Goal: Communication & Community: Answer question/provide support

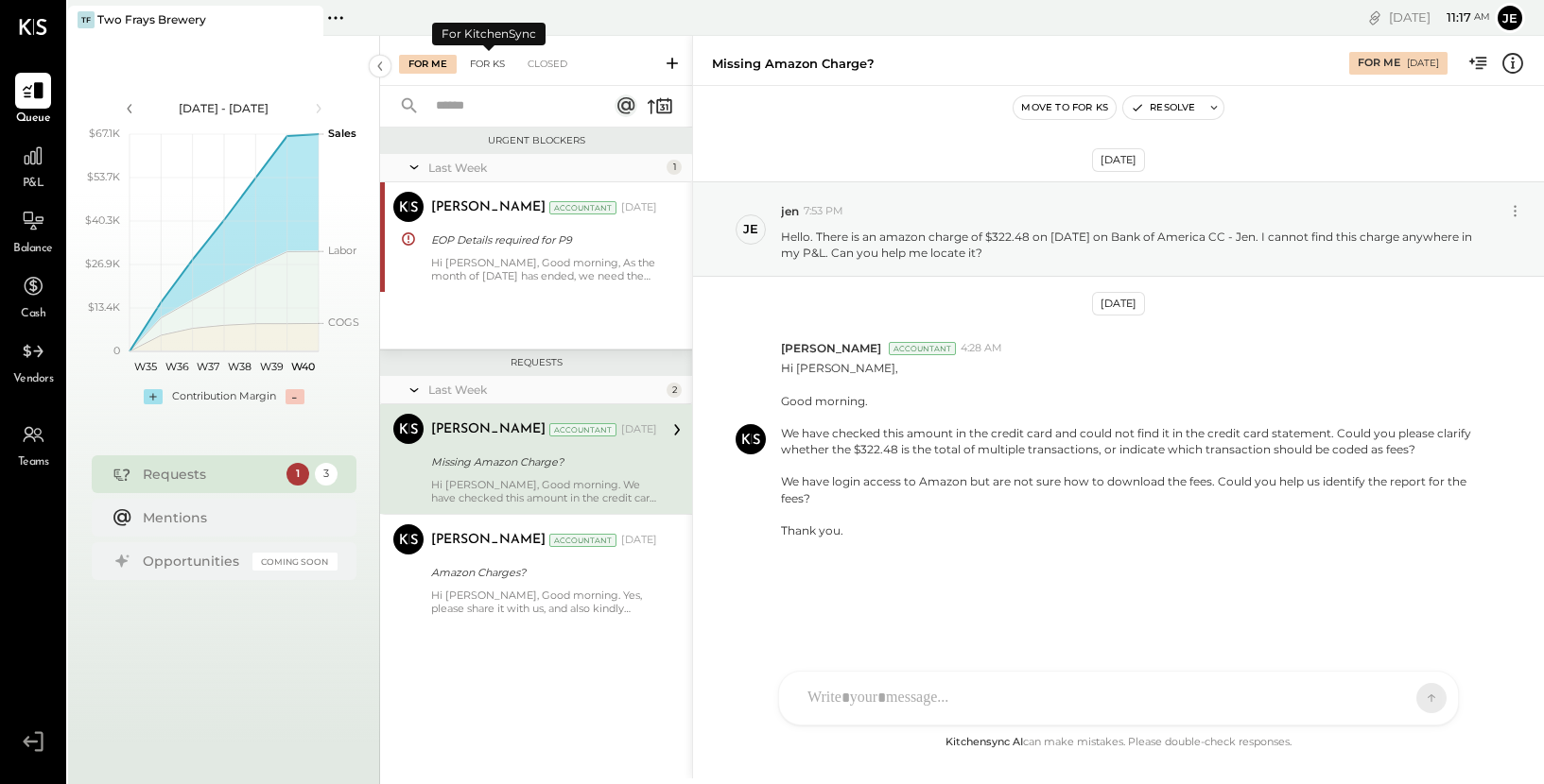
click at [492, 65] on div "For KS" at bounding box center [487, 64] width 54 height 19
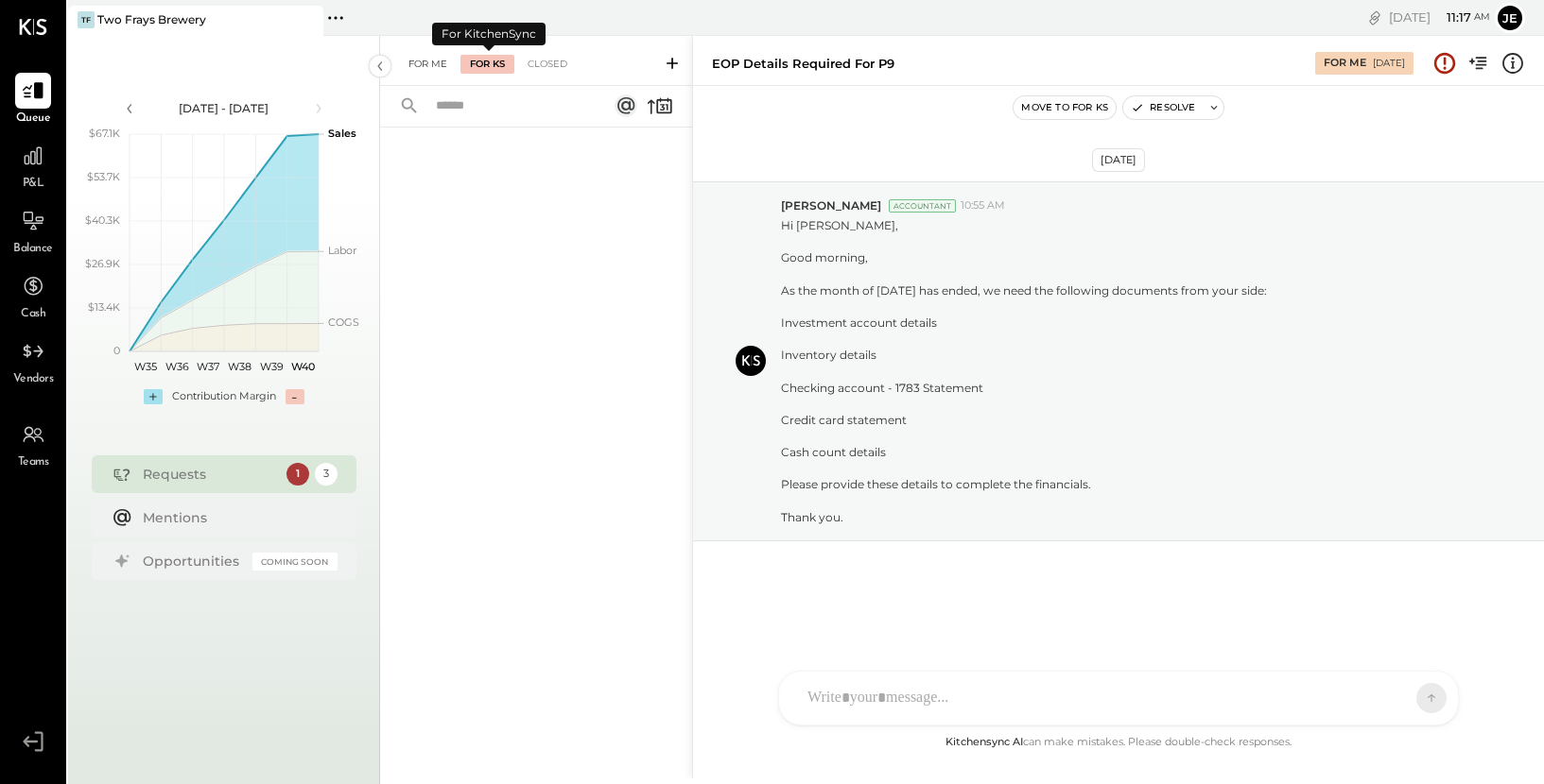
click at [430, 63] on div "For Me" at bounding box center [427, 64] width 57 height 19
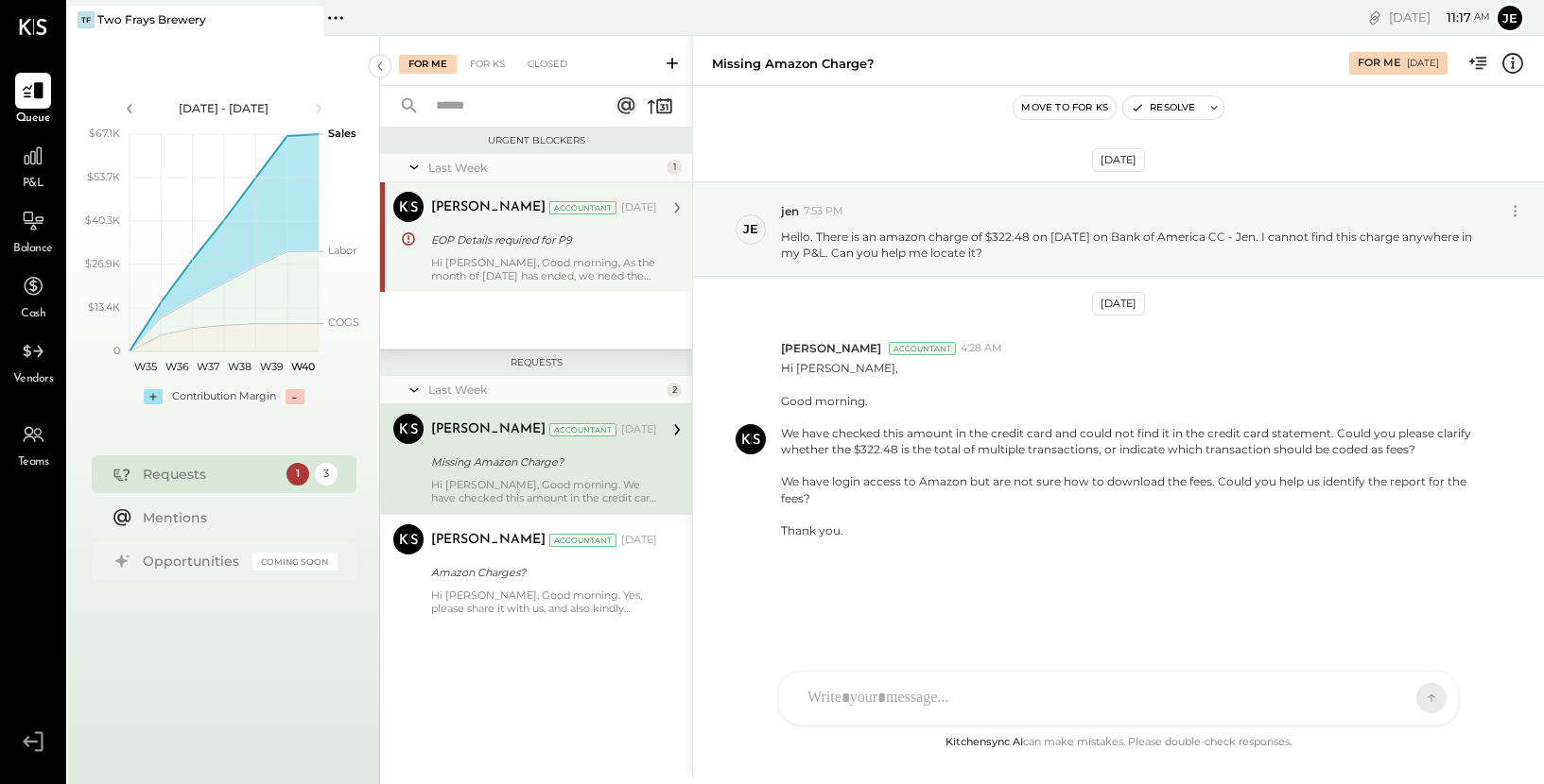
click at [528, 276] on div "Hi [PERSON_NAME], Good morning, As the month of [DATE] has ended, we need the f…" at bounding box center [544, 269] width 226 height 27
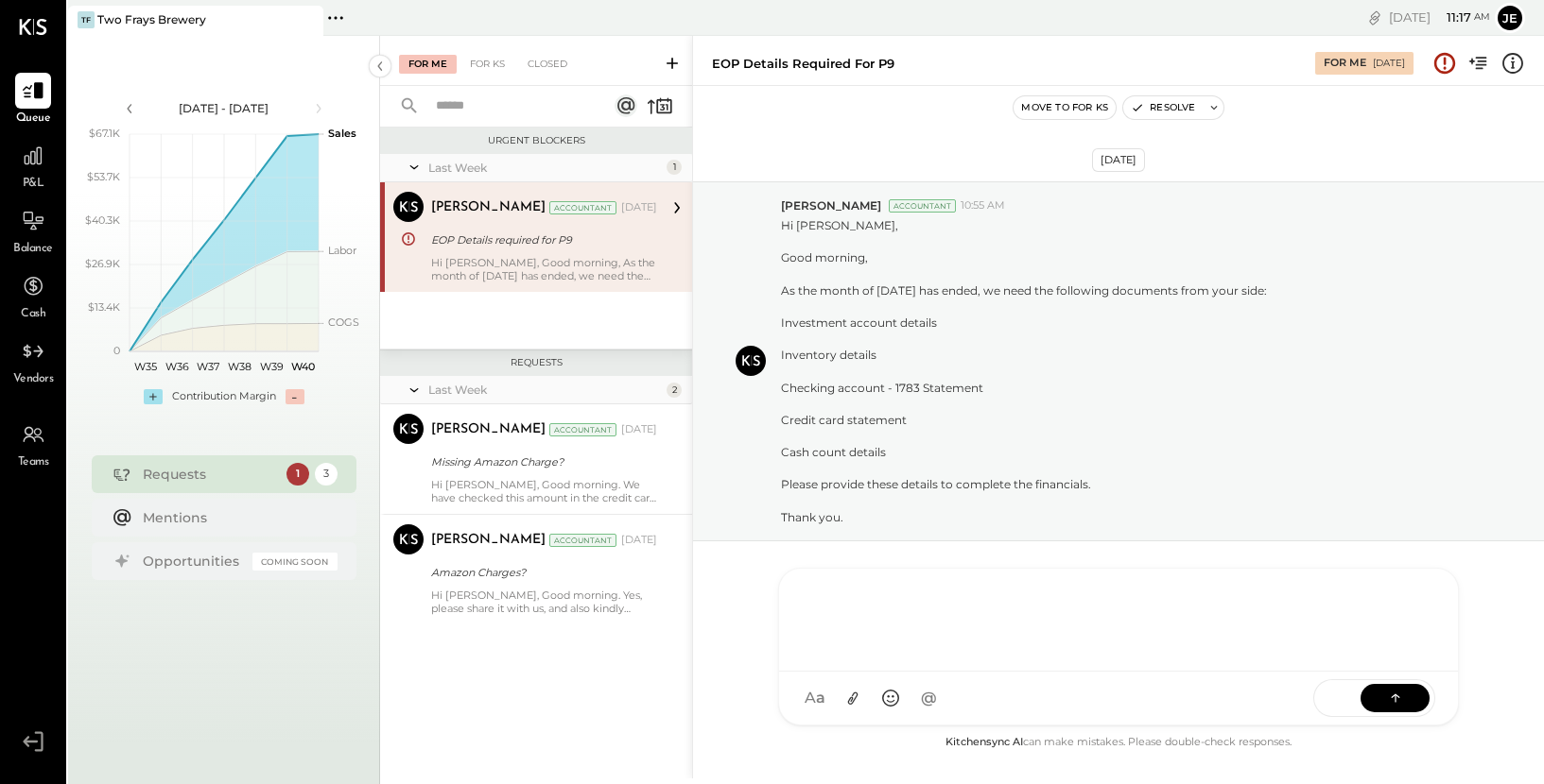
click at [908, 656] on div at bounding box center [1119, 617] width 641 height 76
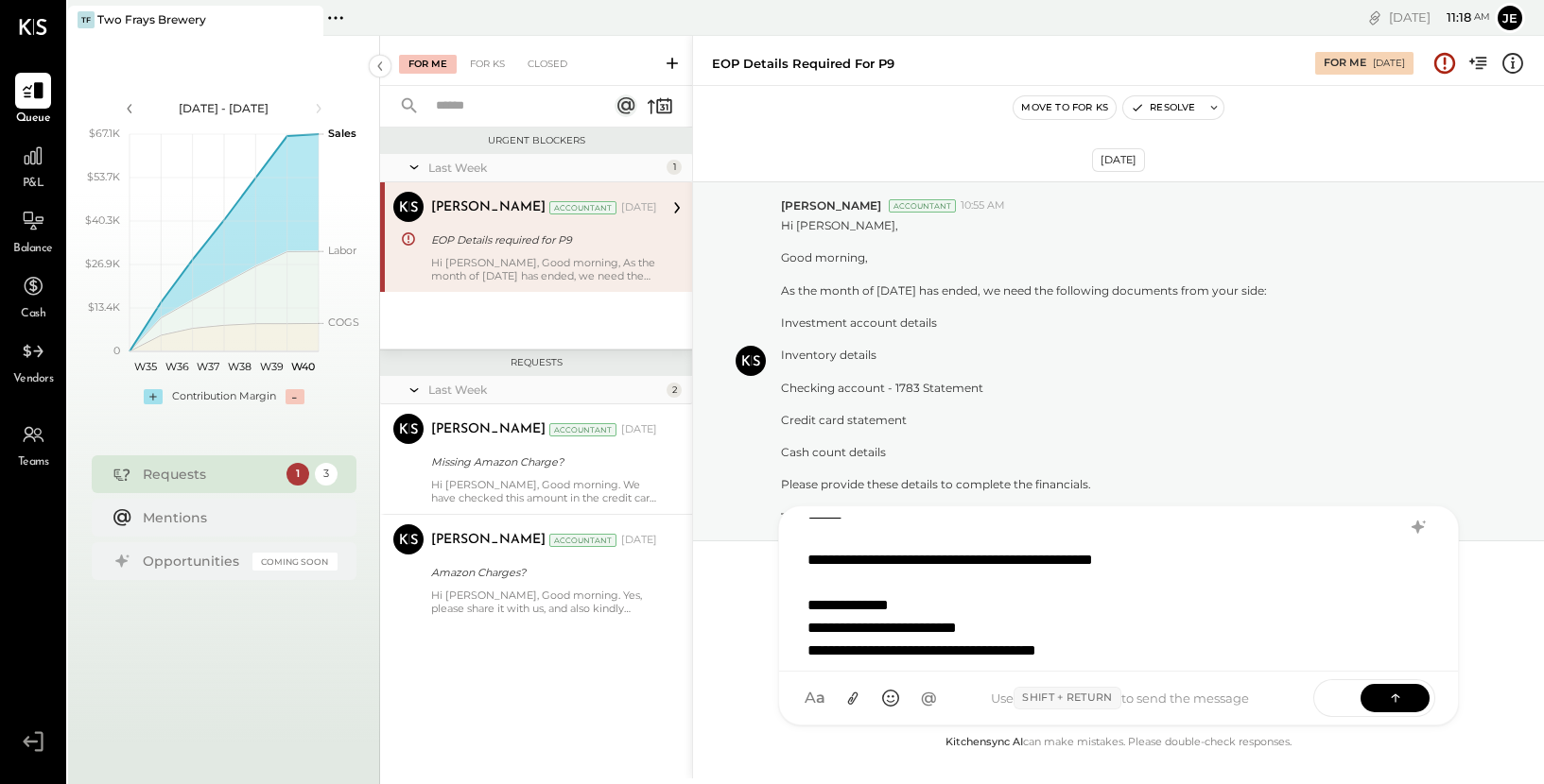
scroll to position [46, 0]
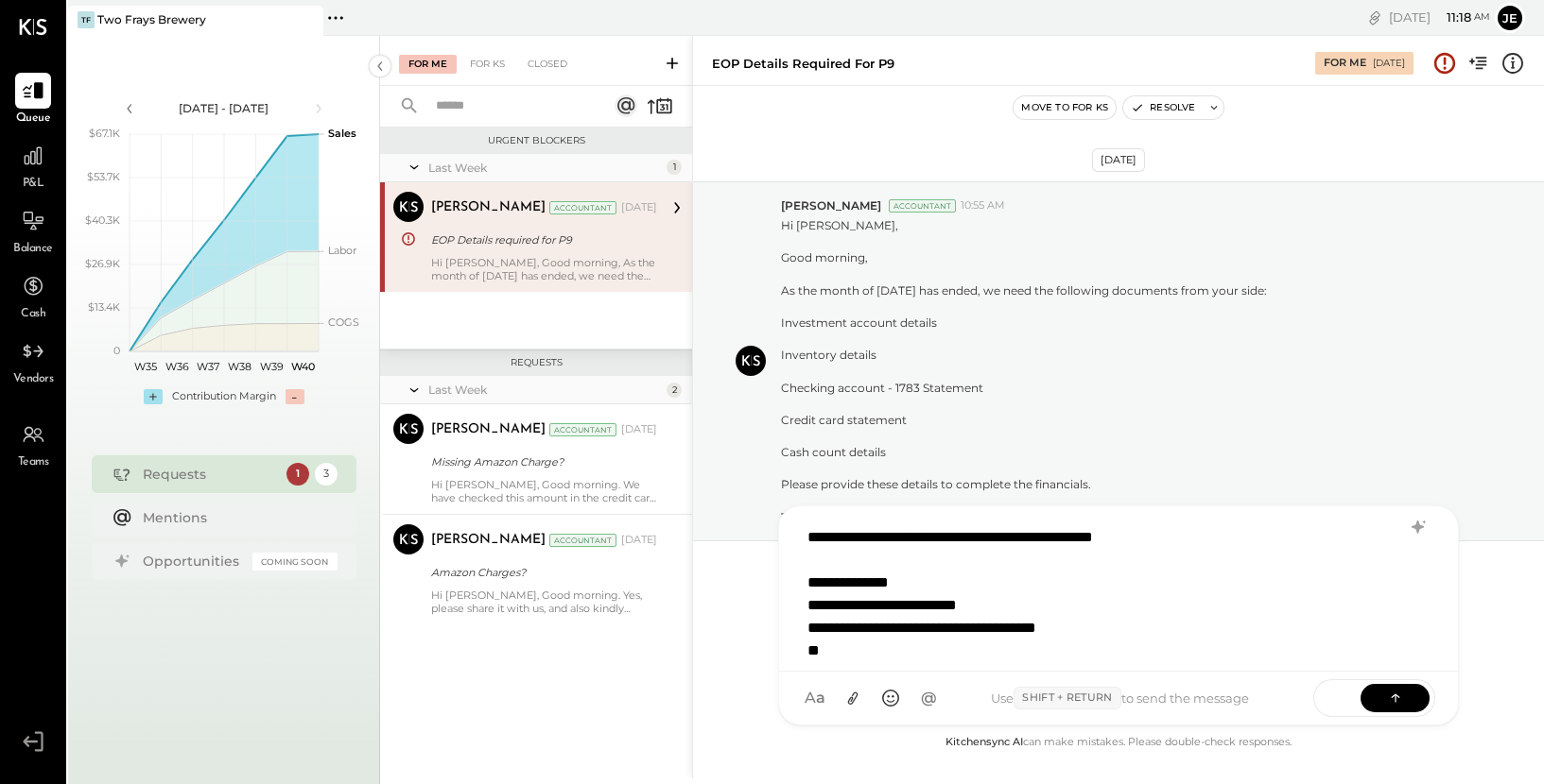
click at [949, 625] on div "**********" at bounding box center [1093, 628] width 573 height 23
click at [910, 644] on div "*" at bounding box center [1093, 651] width 573 height 23
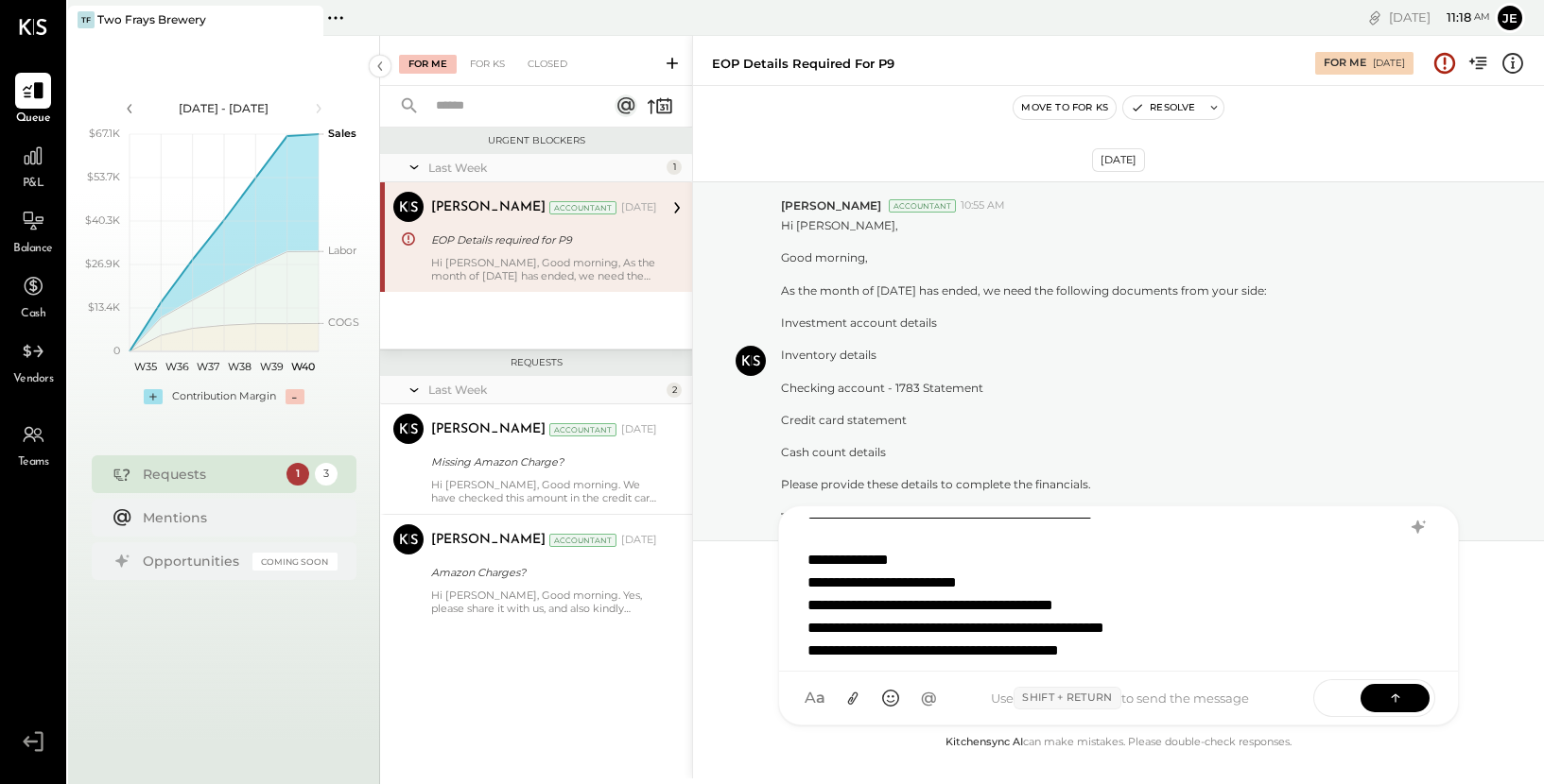
scroll to position [92, 0]
click at [854, 698] on icon at bounding box center [852, 698] width 11 height 13
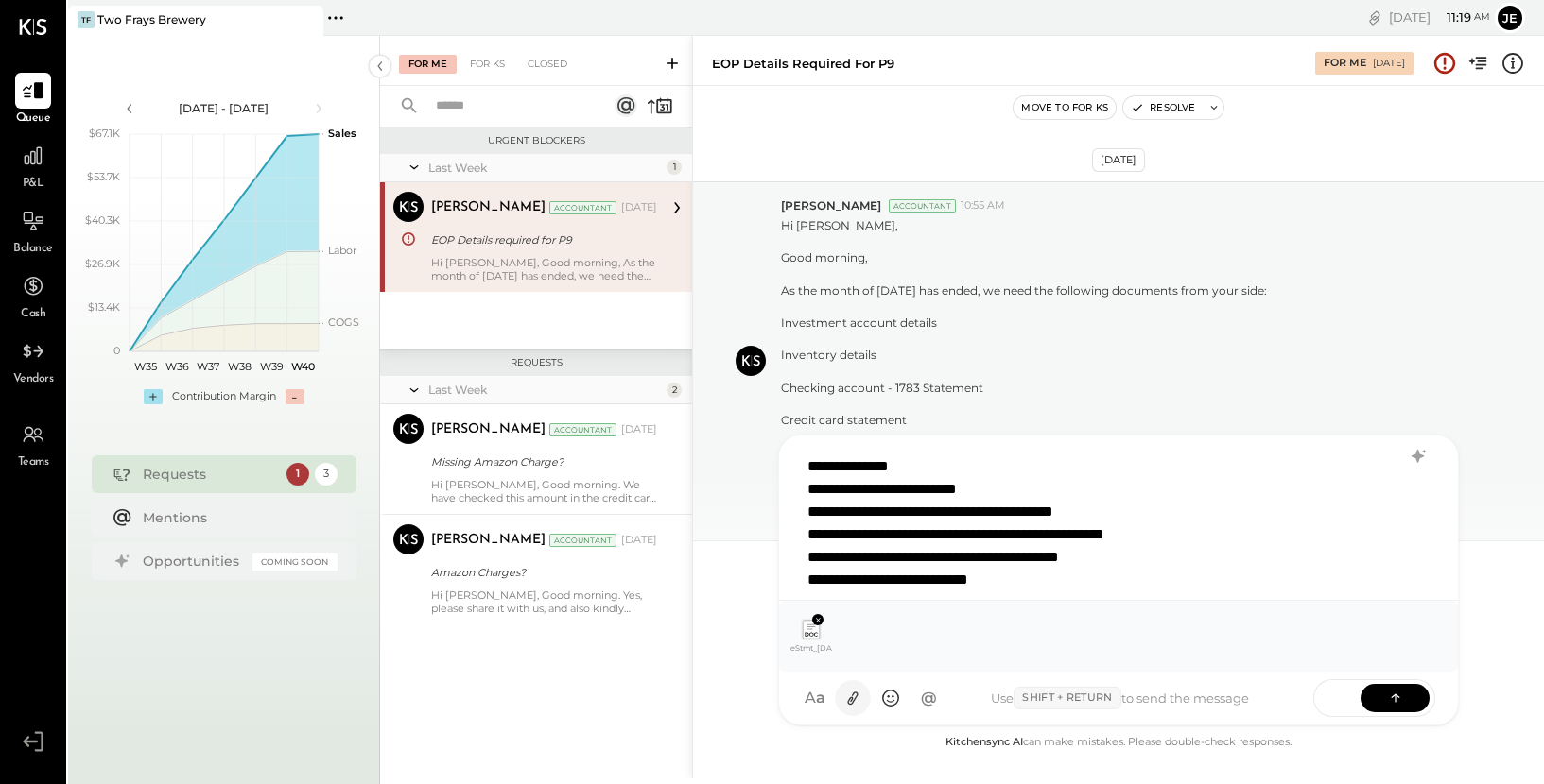
click at [854, 698] on icon at bounding box center [852, 698] width 11 height 13
click at [853, 698] on icon at bounding box center [853, 698] width 20 height 20
click at [852, 699] on icon at bounding box center [853, 698] width 20 height 20
click at [851, 698] on icon at bounding box center [852, 698] width 11 height 13
click at [851, 699] on icon at bounding box center [852, 698] width 11 height 13
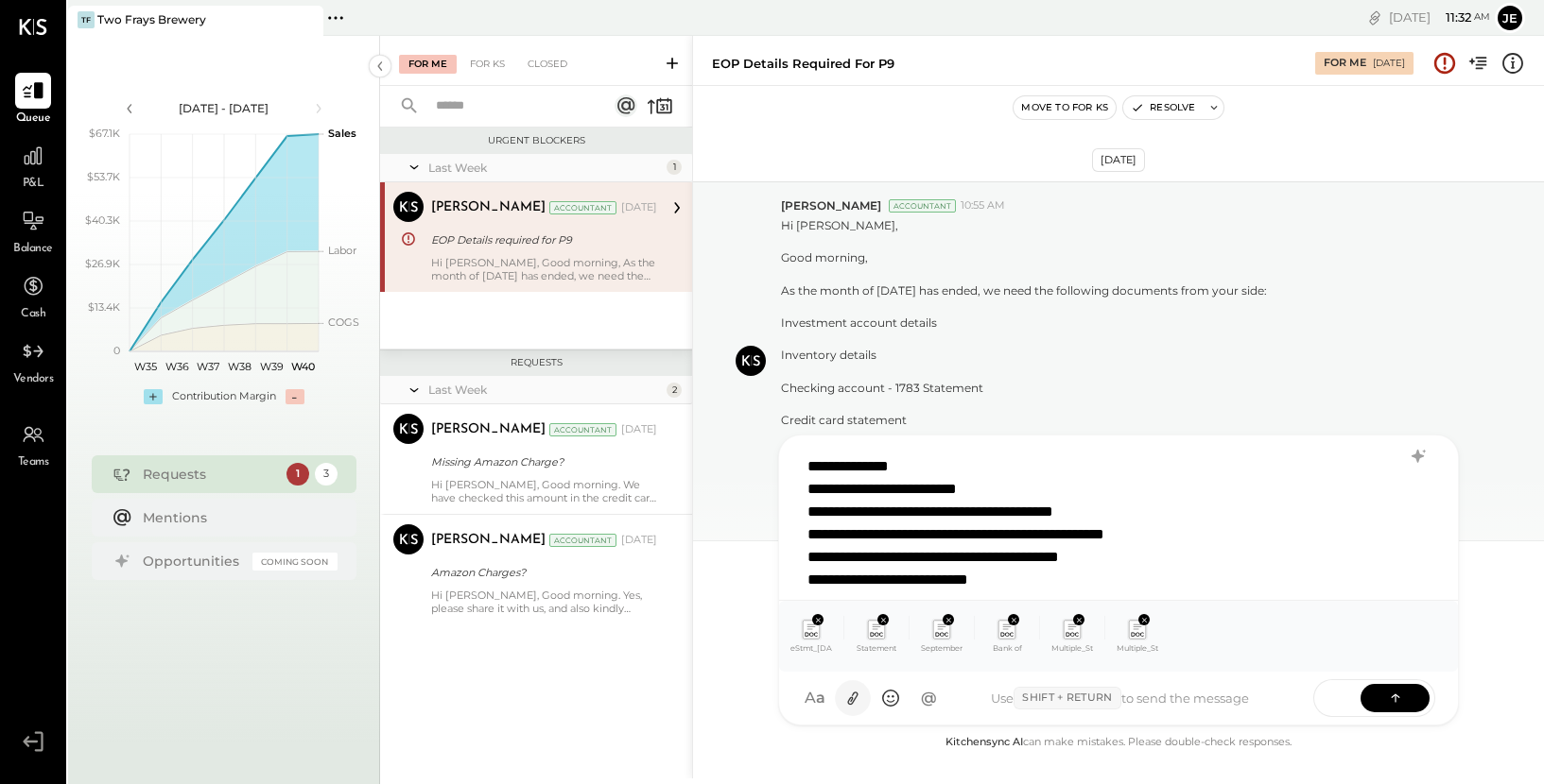
click at [853, 699] on icon at bounding box center [853, 698] width 20 height 20
click at [1083, 581] on div "**********" at bounding box center [1093, 580] width 573 height 23
click at [1396, 702] on icon at bounding box center [1395, 696] width 19 height 19
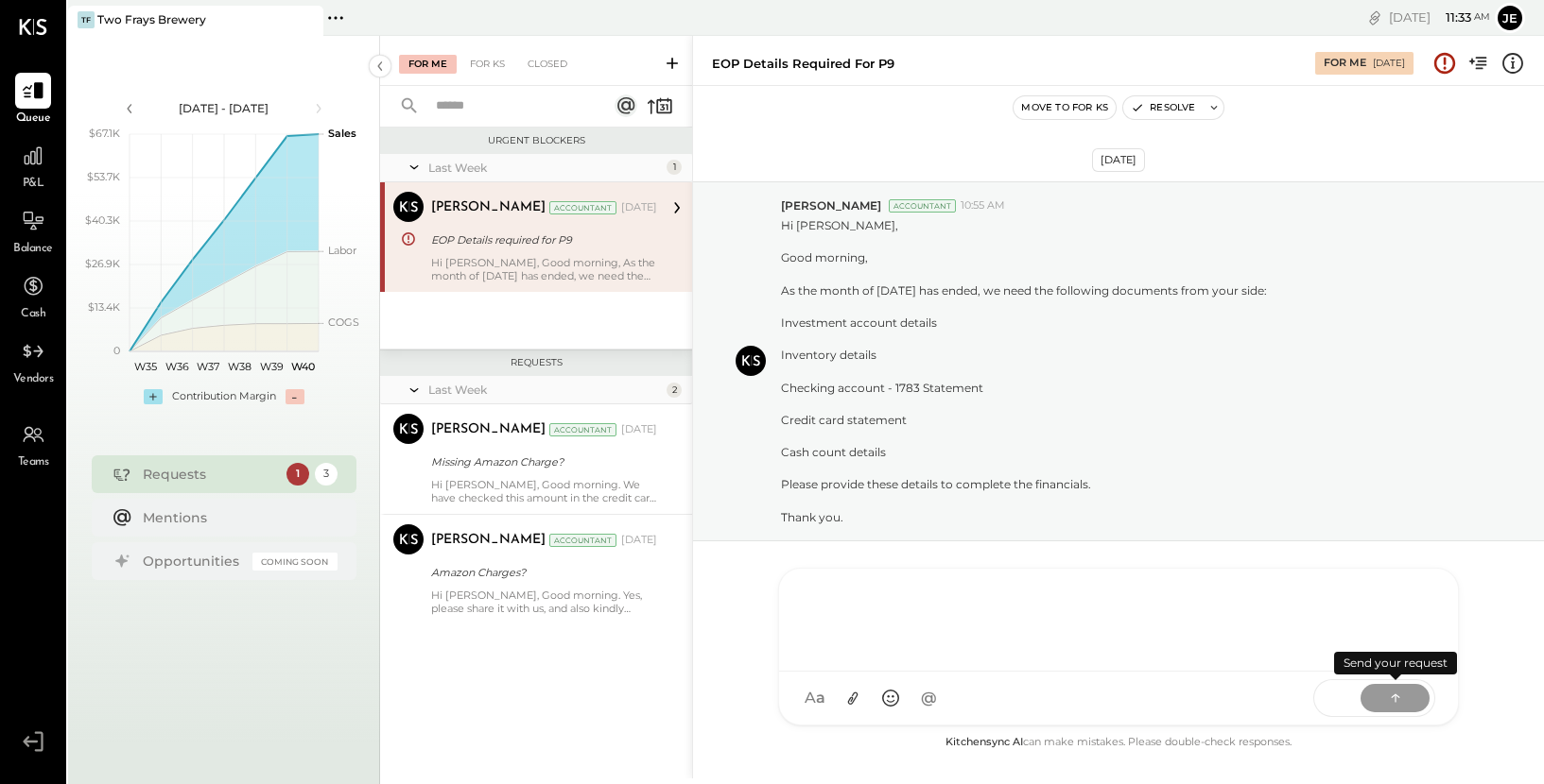
scroll to position [0, 0]
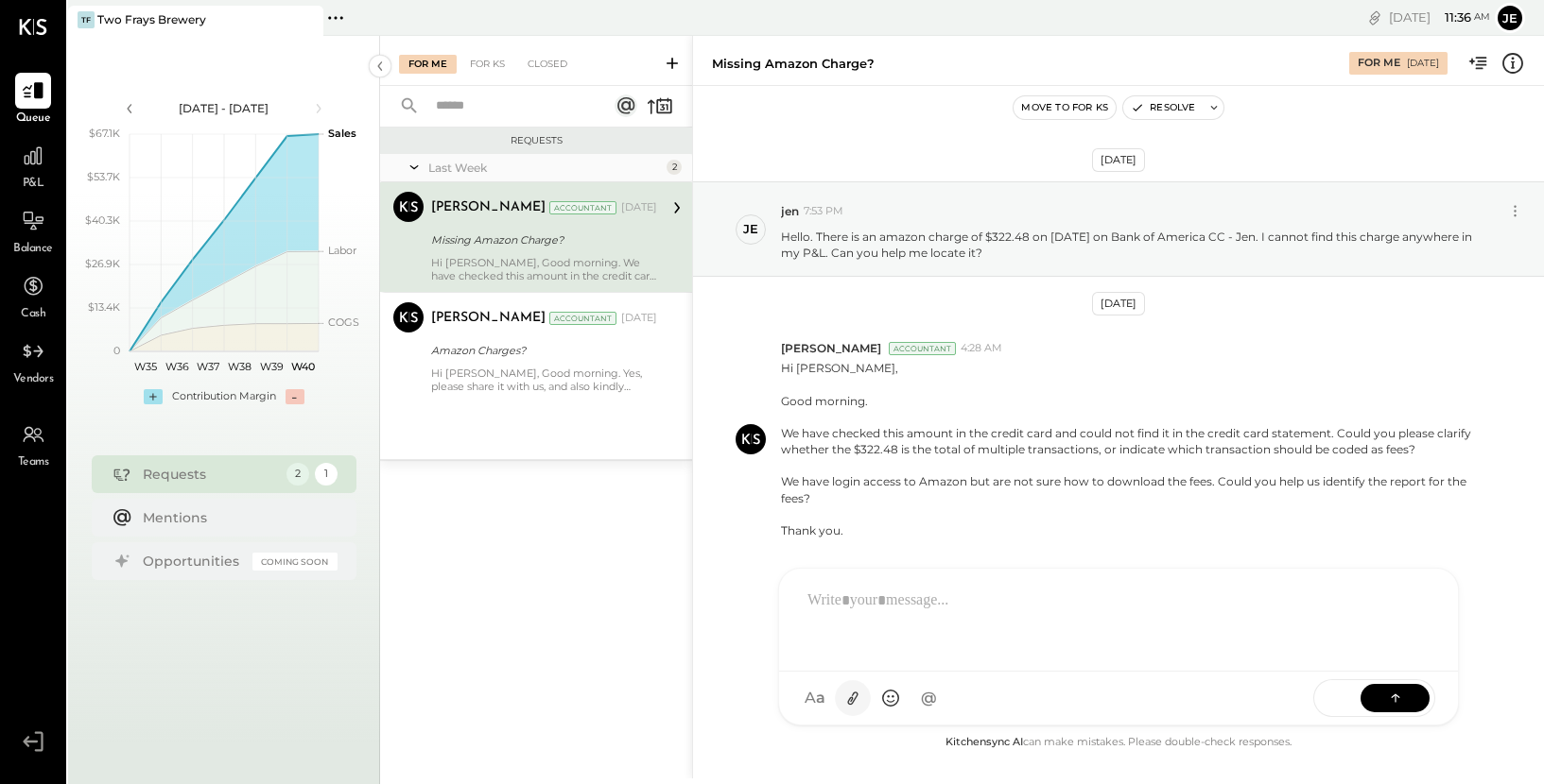
click at [855, 703] on icon at bounding box center [853, 698] width 20 height 20
click at [899, 545] on div at bounding box center [1119, 550] width 641 height 76
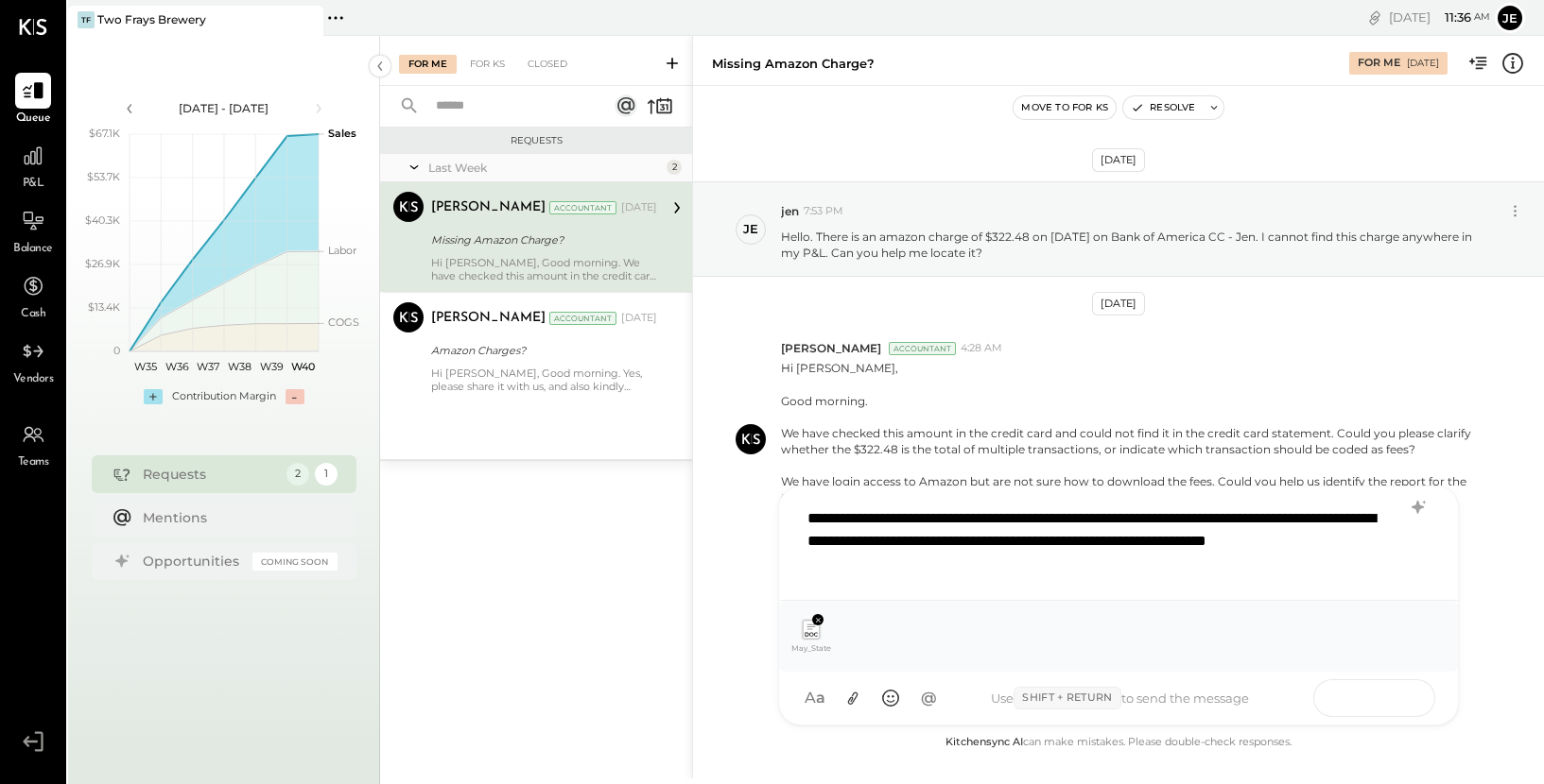
click at [1379, 696] on button at bounding box center [1395, 697] width 69 height 29
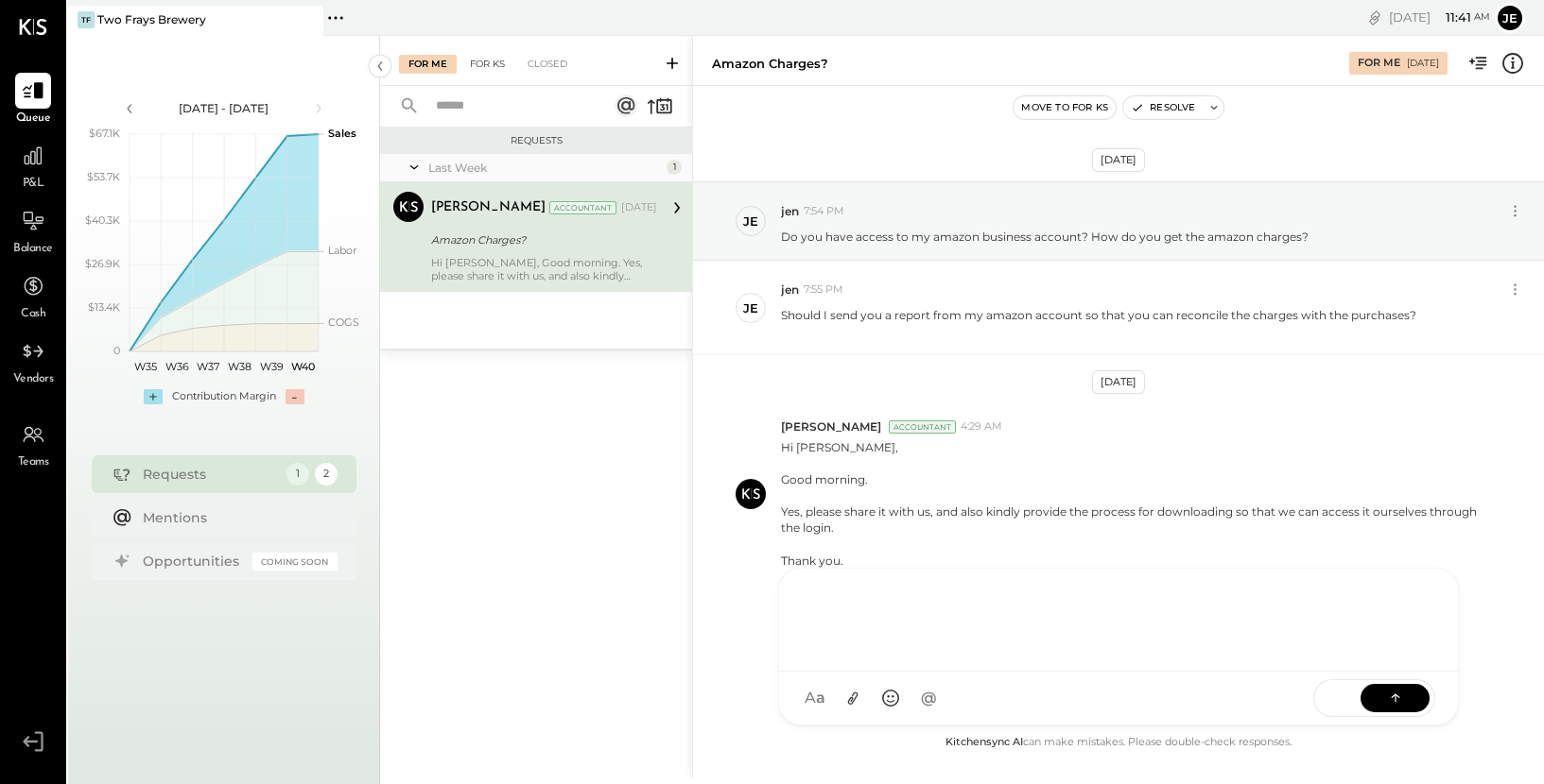
click at [483, 57] on div "For KS" at bounding box center [487, 64] width 54 height 19
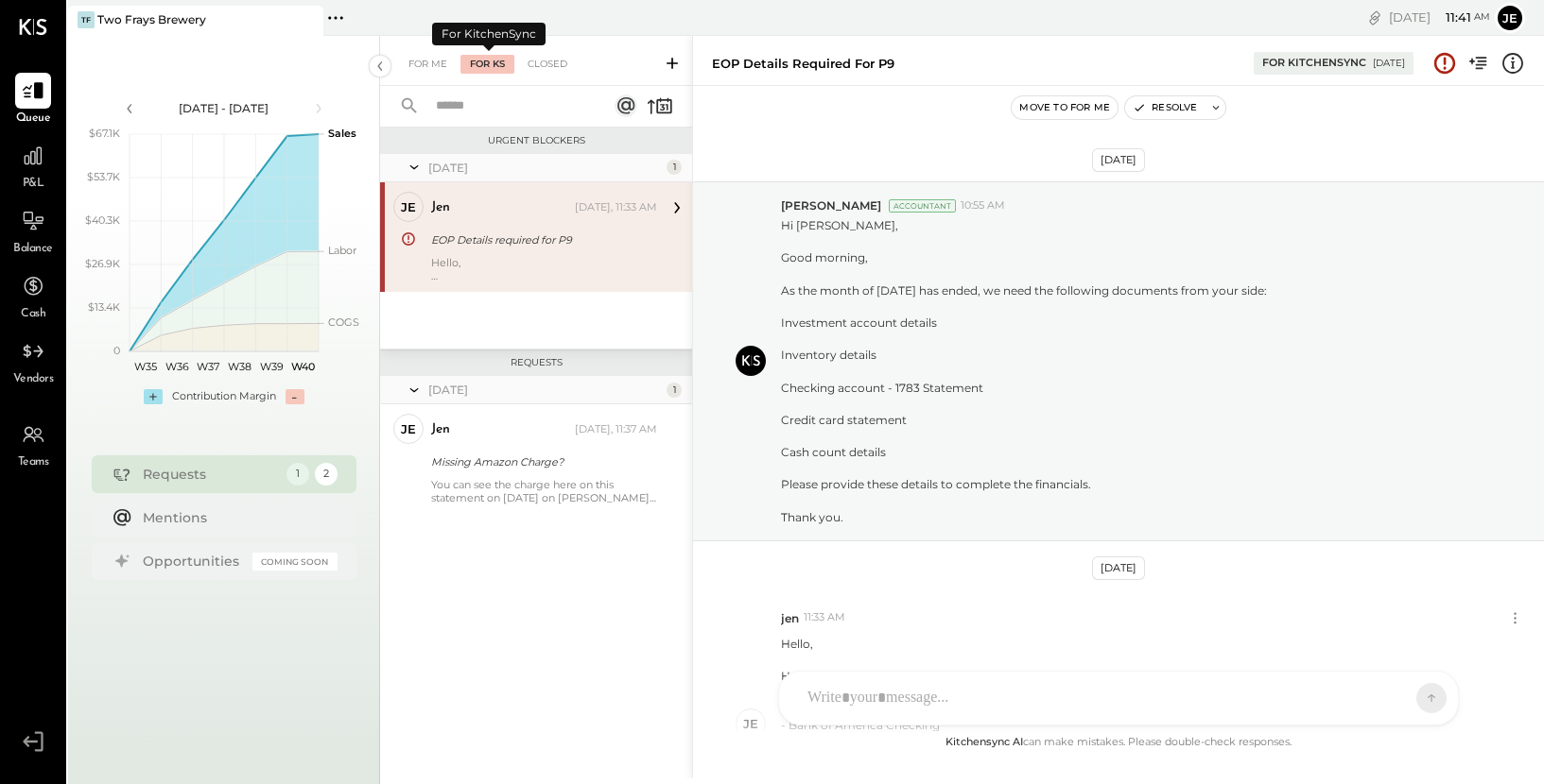
scroll to position [268, 0]
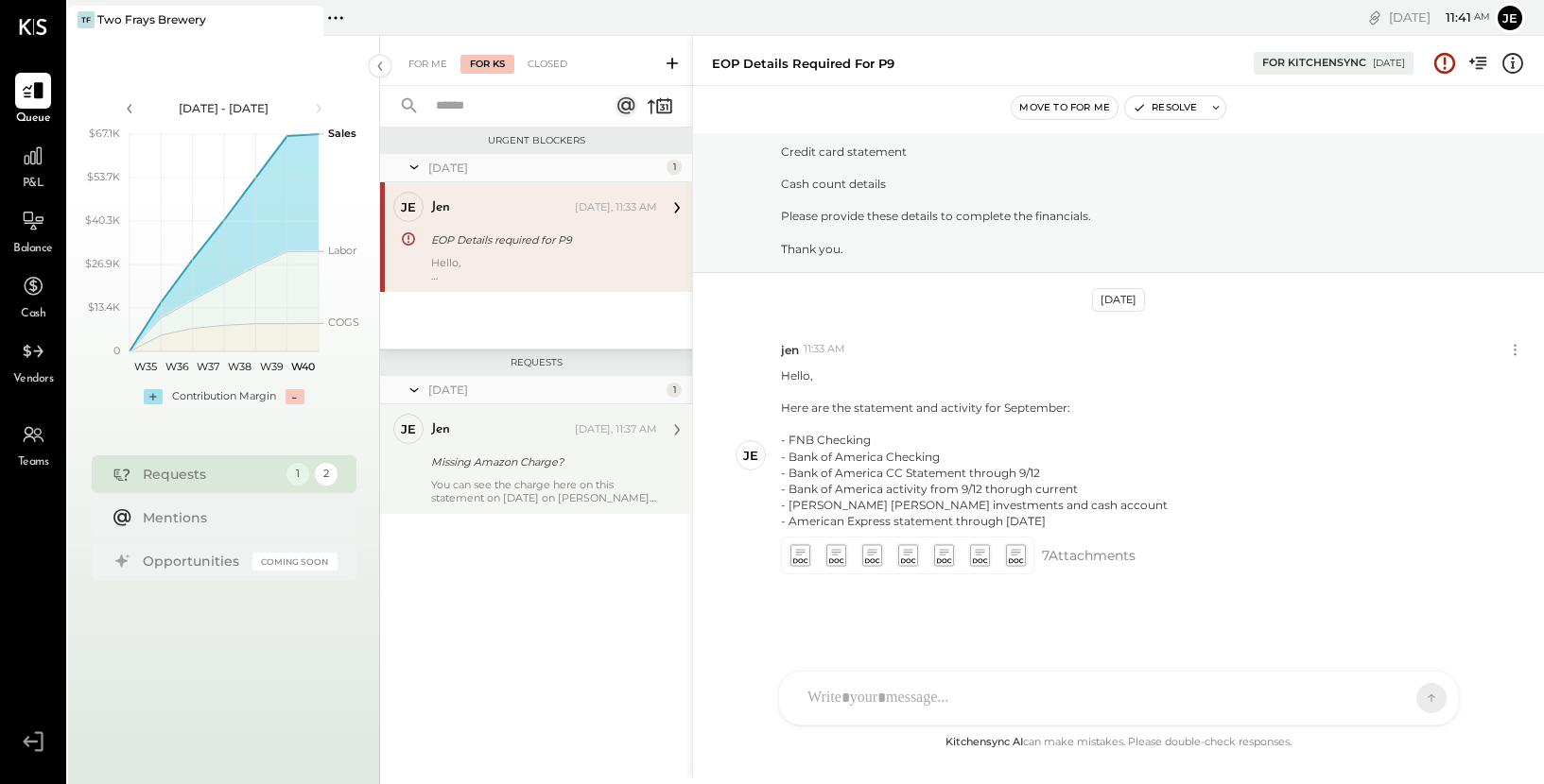
click at [545, 472] on div "Missing Amazon Charge?" at bounding box center [541, 462] width 220 height 23
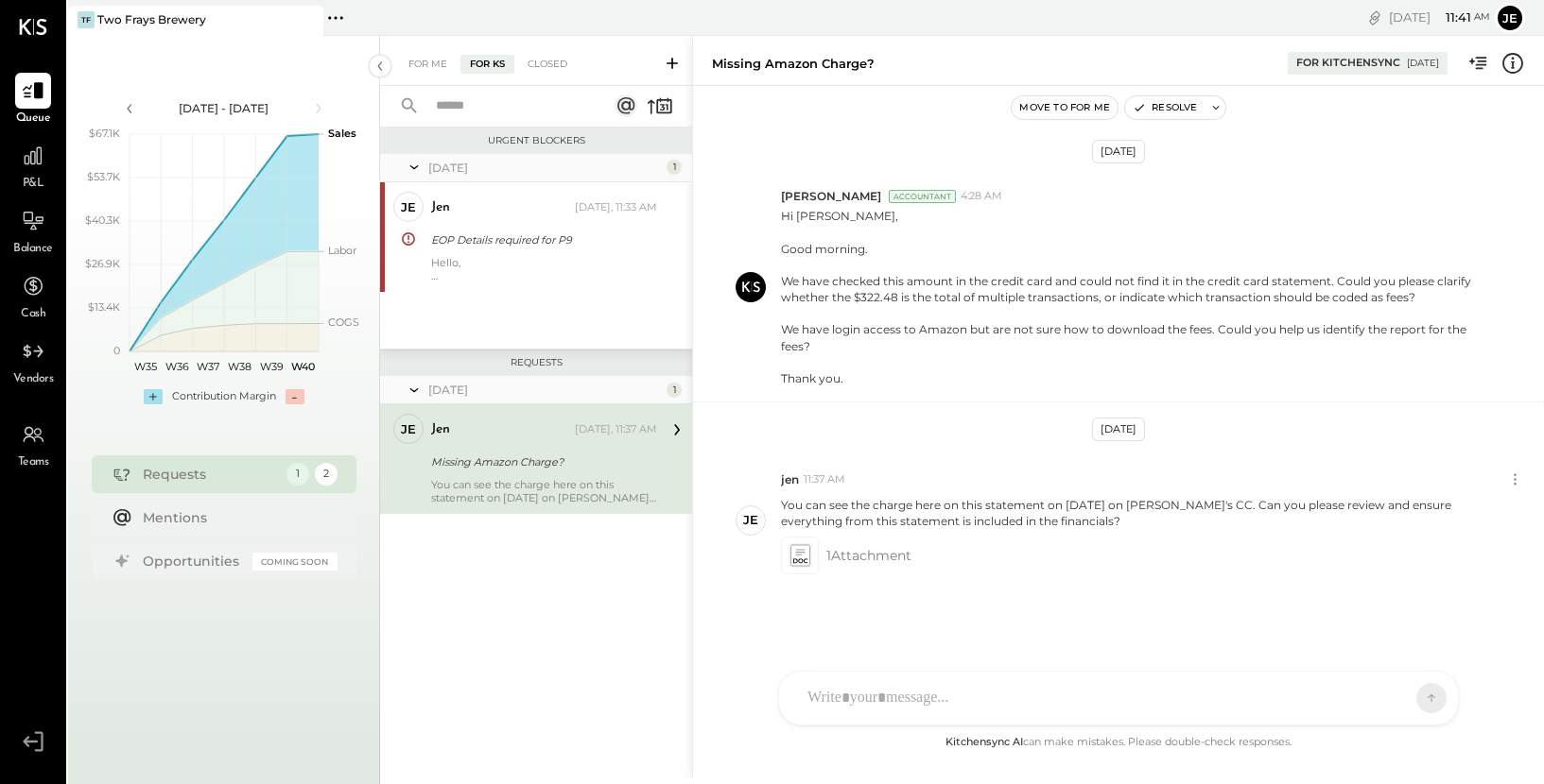
scroll to position [152, 0]
click at [883, 709] on div "SK [PERSON_NAME] M [PERSON_NAME] CR [PERSON_NAME] R [PERSON_NAME] J [PERSON_NAM…" at bounding box center [1118, 698] width 681 height 55
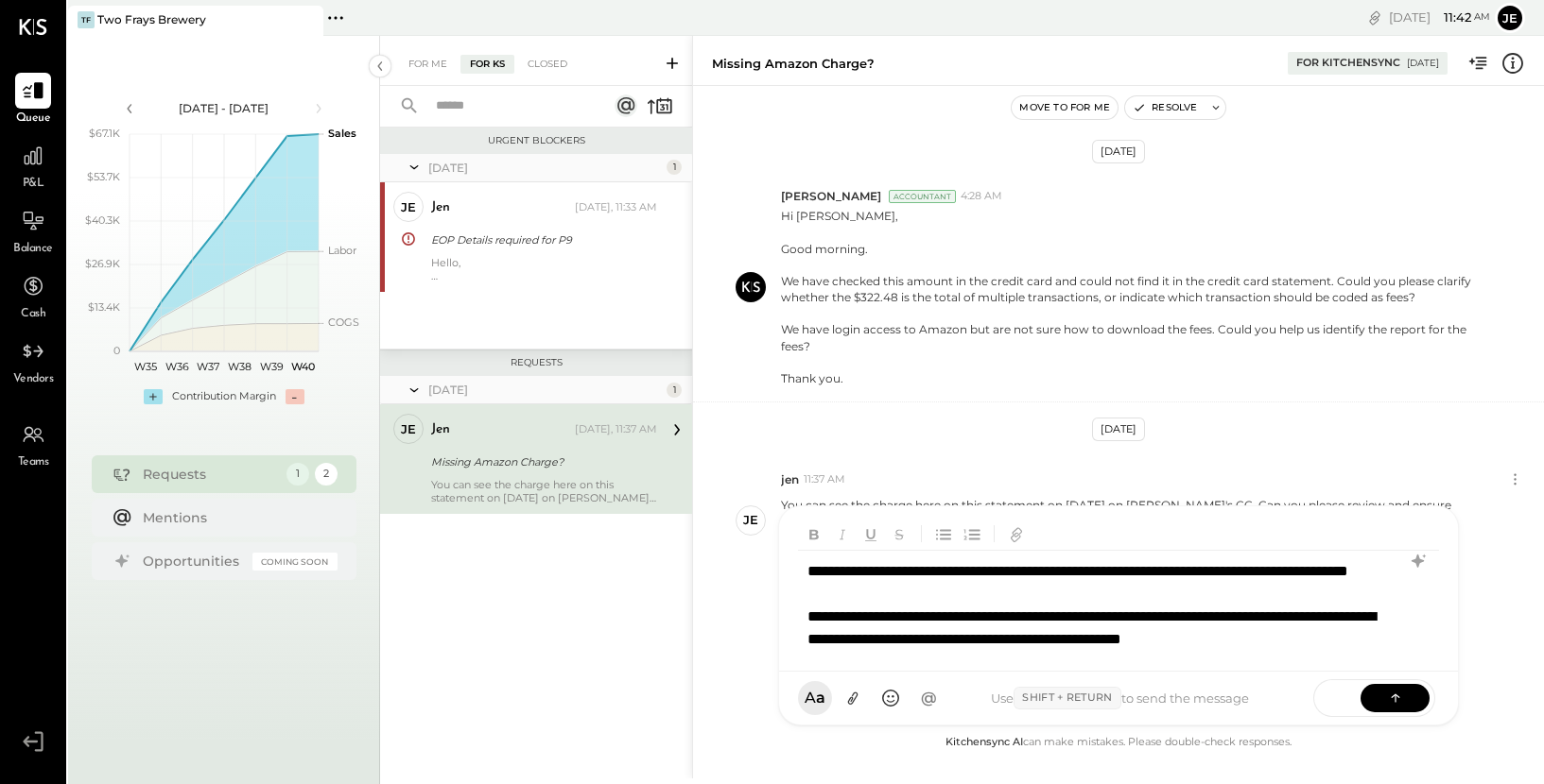
scroll to position [12, 0]
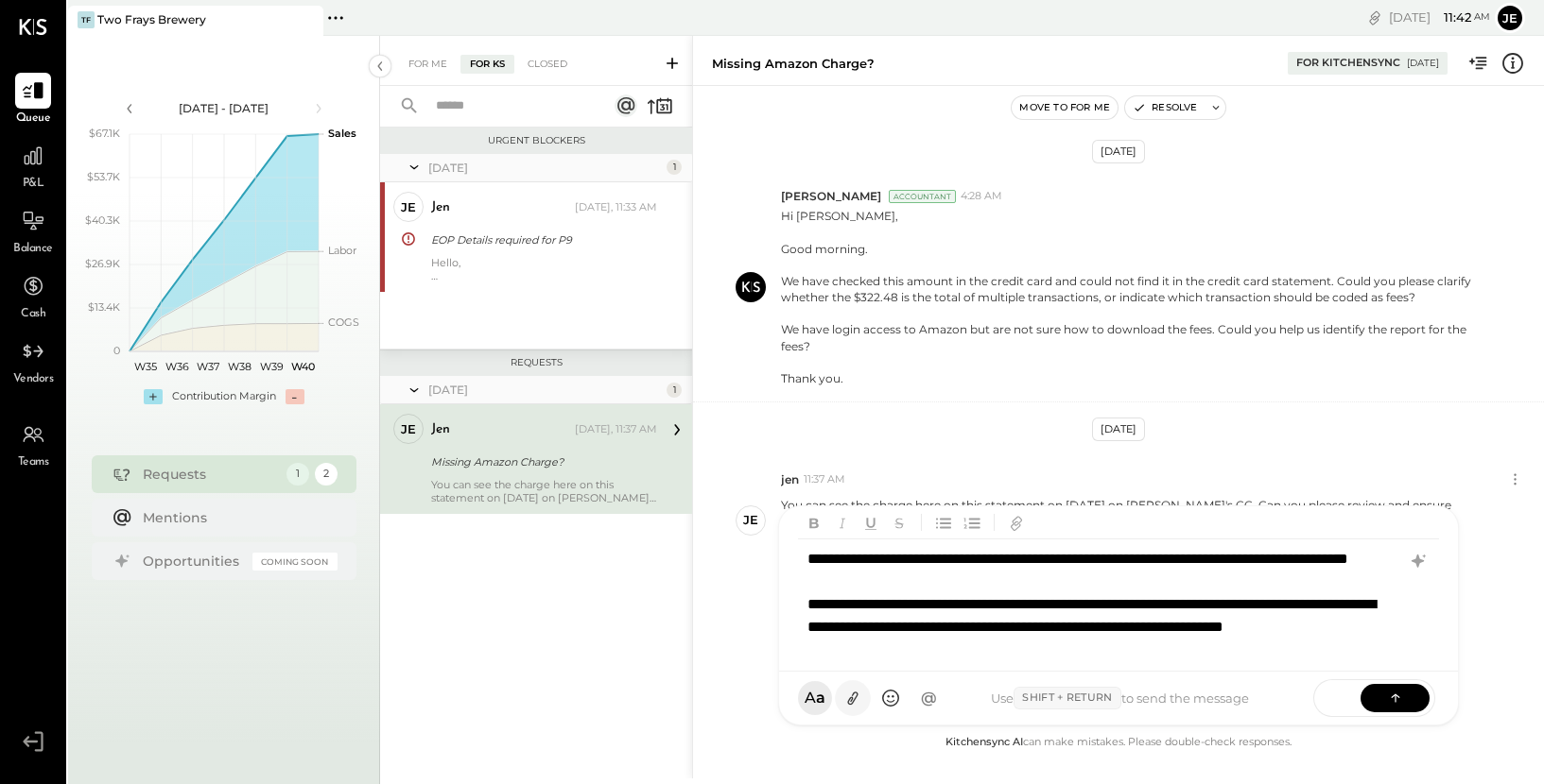
click at [851, 699] on icon at bounding box center [852, 698] width 11 height 13
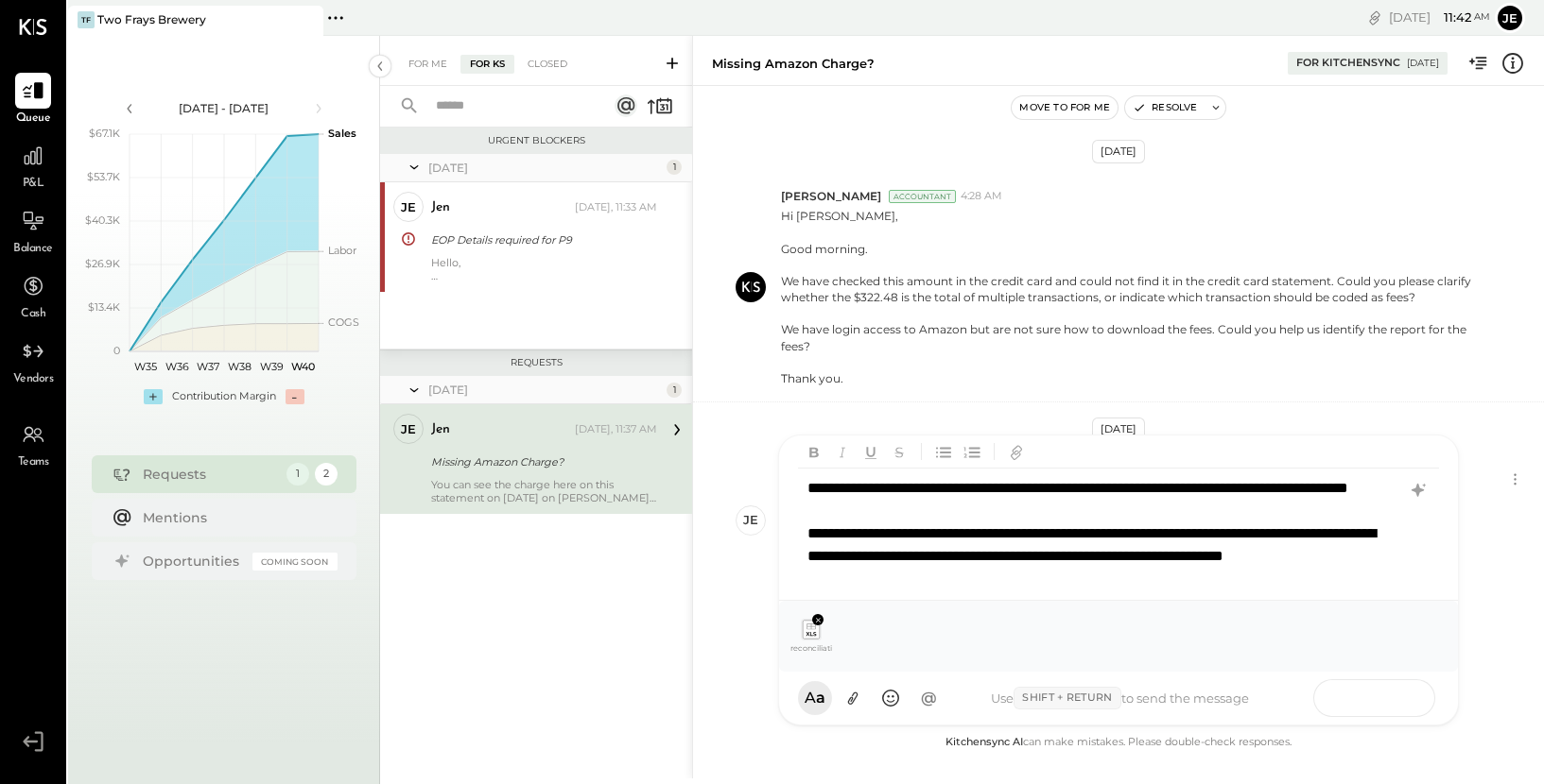
click at [1390, 703] on icon at bounding box center [1395, 696] width 19 height 19
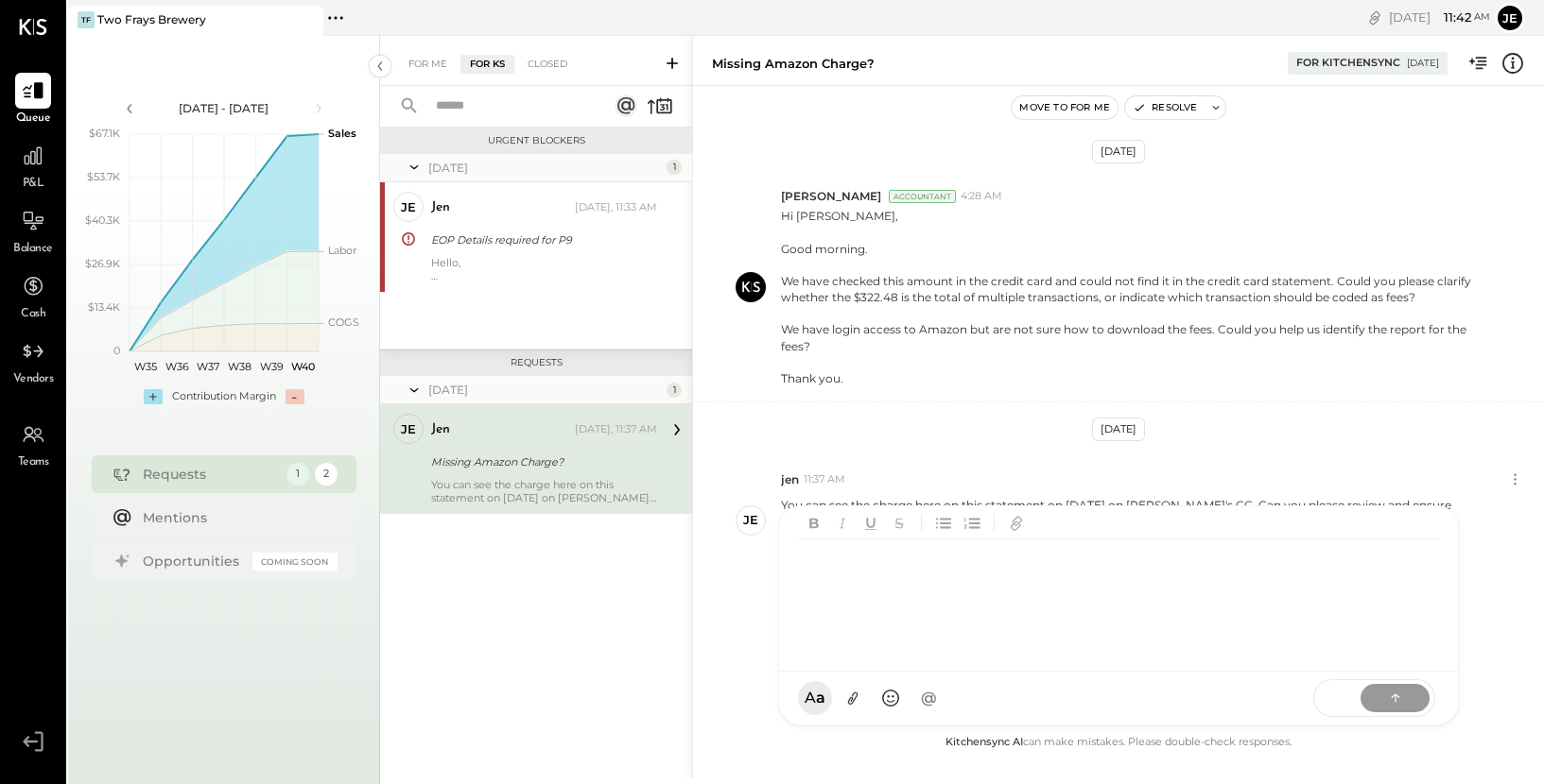
scroll to position [325, 0]
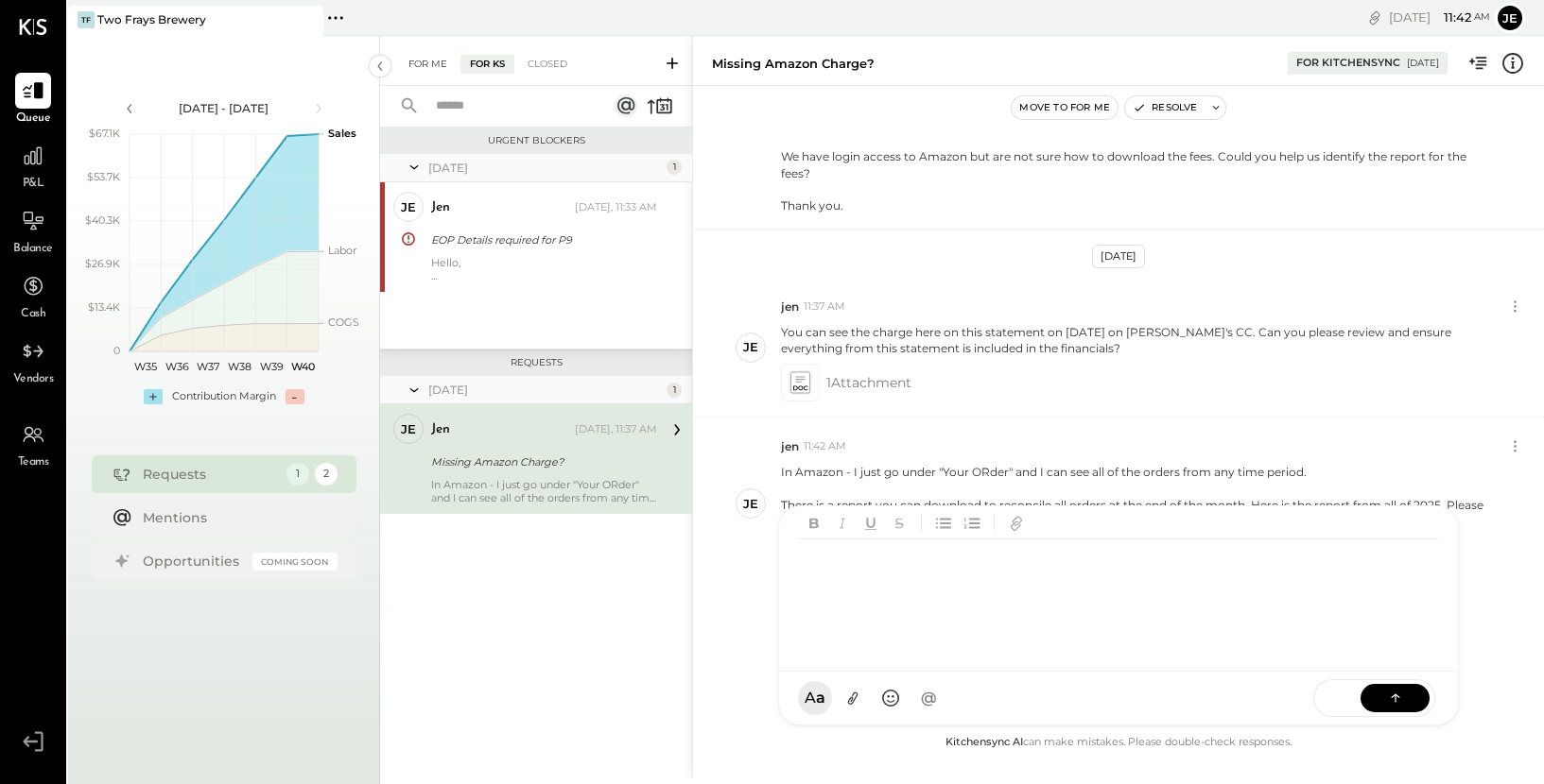
click at [425, 62] on div "For Me" at bounding box center [427, 64] width 57 height 19
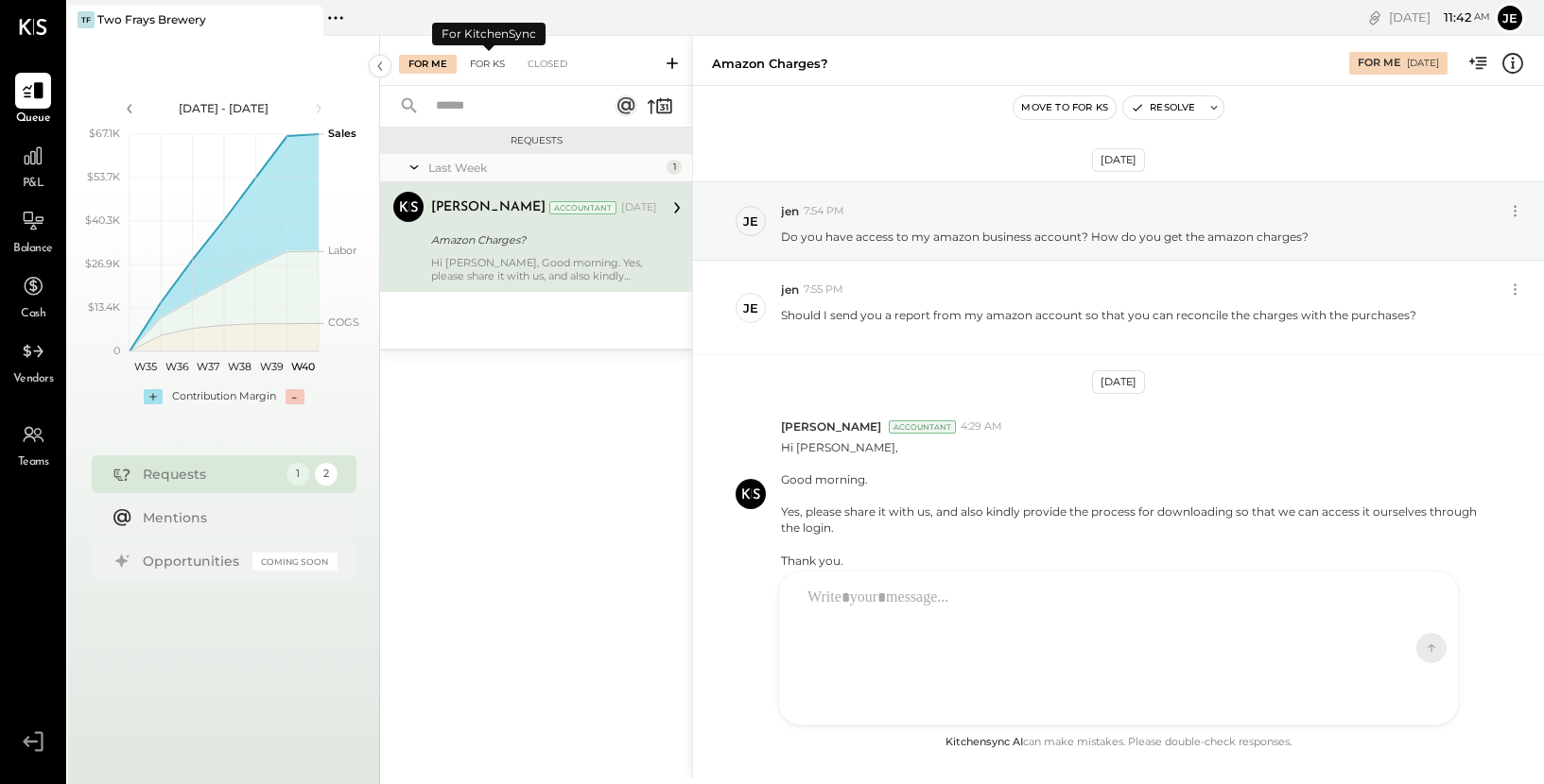
click at [489, 67] on div "For KS" at bounding box center [487, 64] width 54 height 19
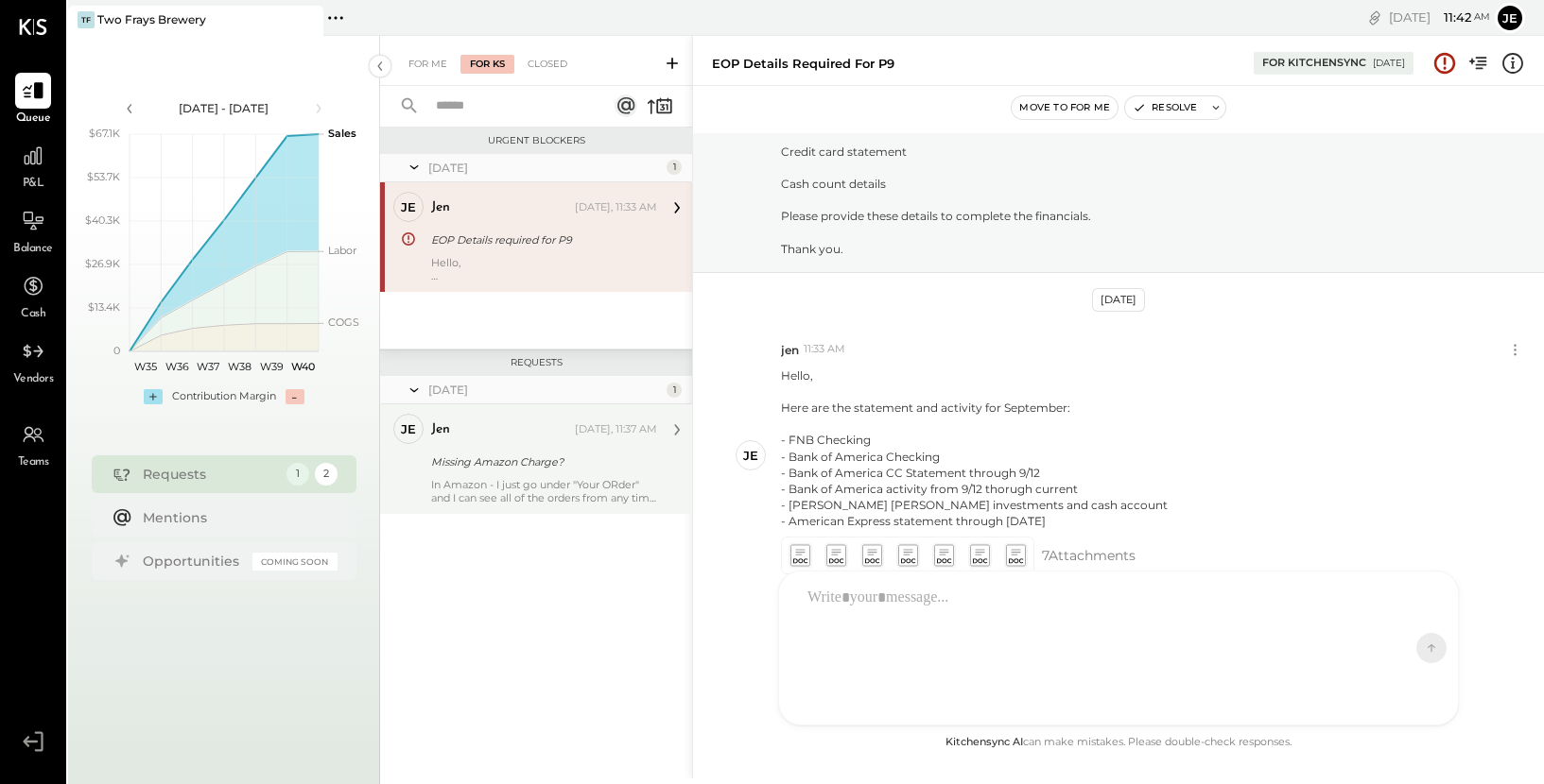
click at [550, 468] on div "Missing Amazon Charge?" at bounding box center [541, 462] width 220 height 19
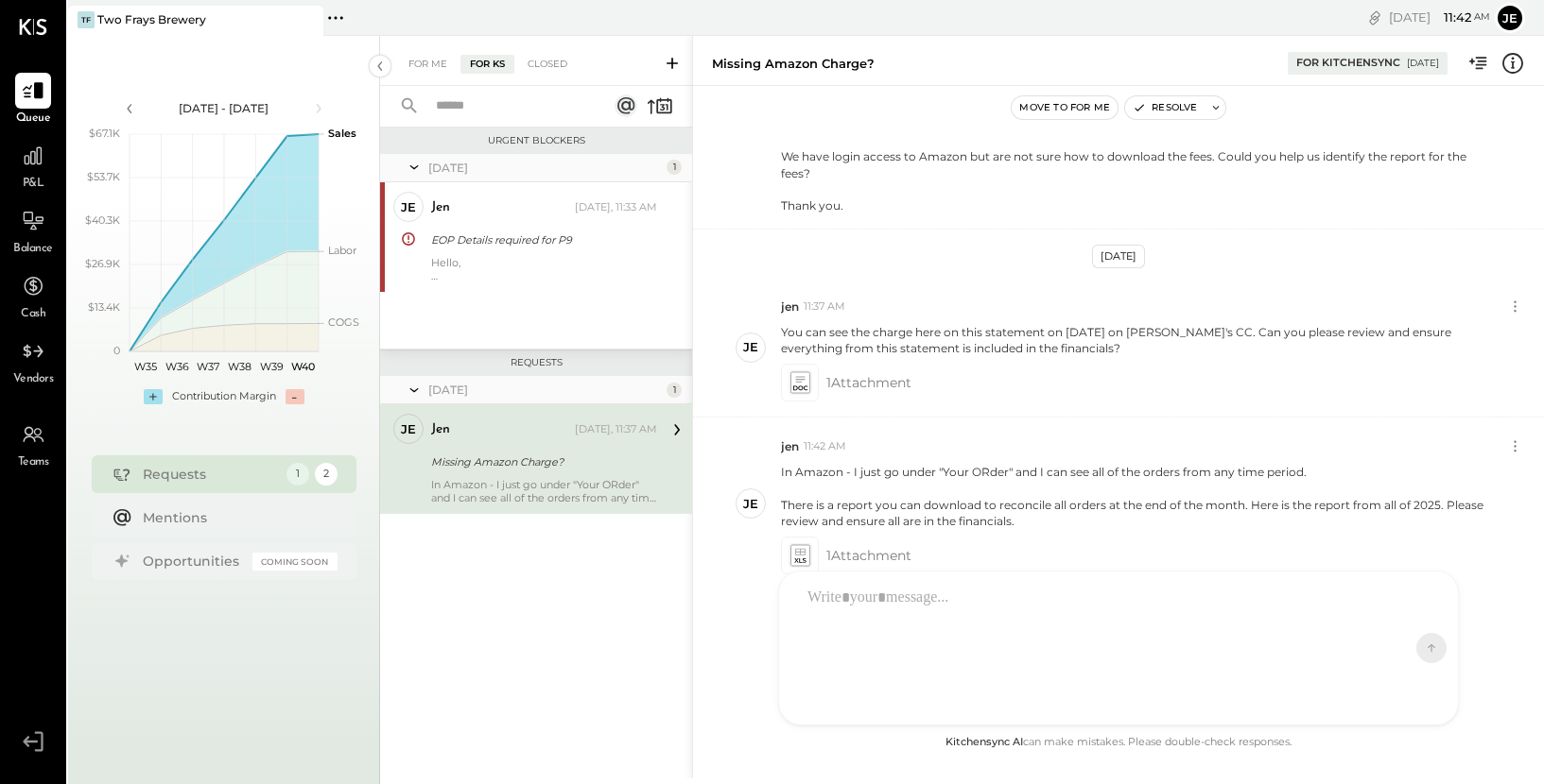
click at [953, 614] on div at bounding box center [1101, 648] width 607 height 142
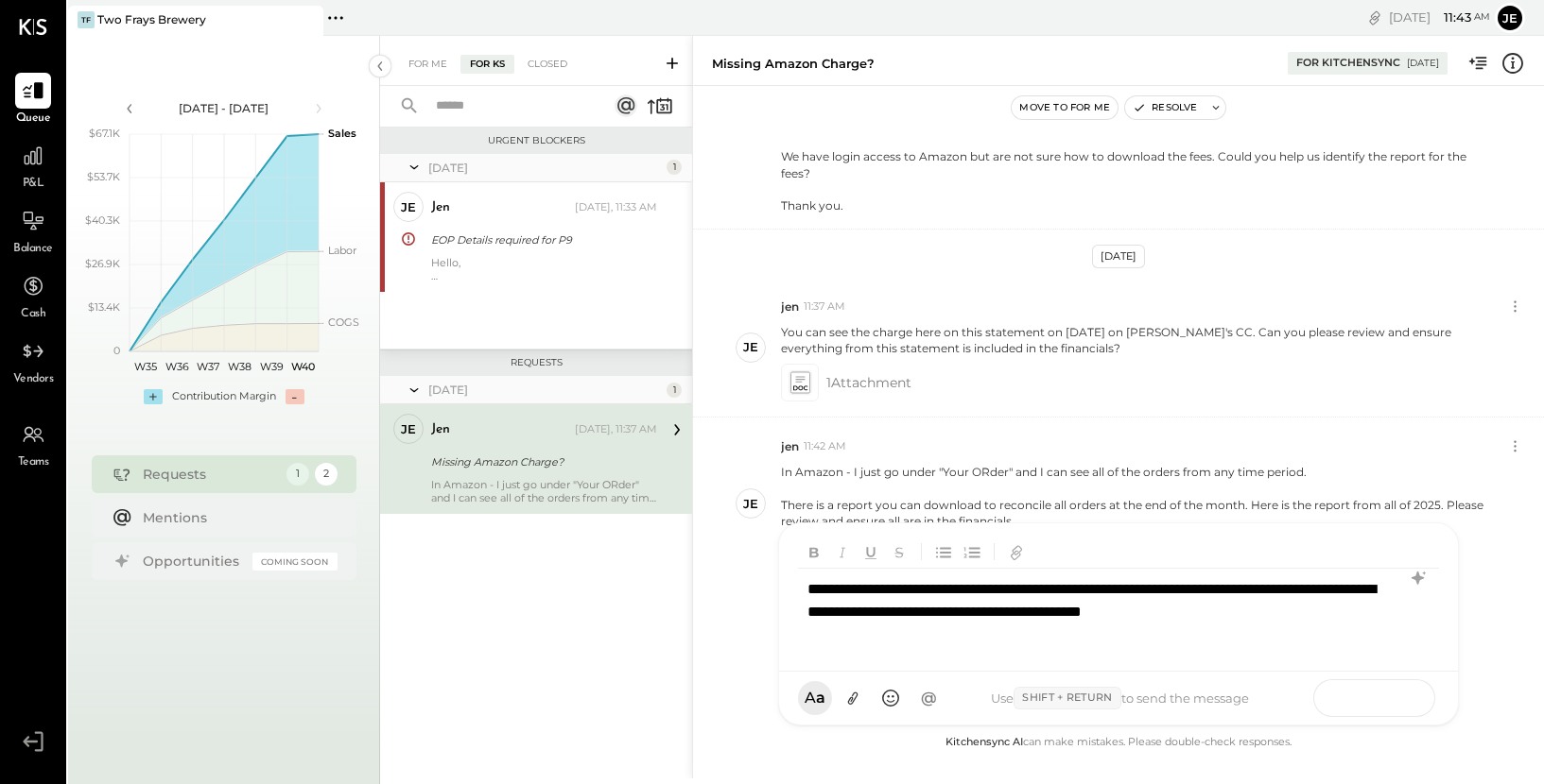
click at [1393, 698] on icon at bounding box center [1395, 696] width 19 height 19
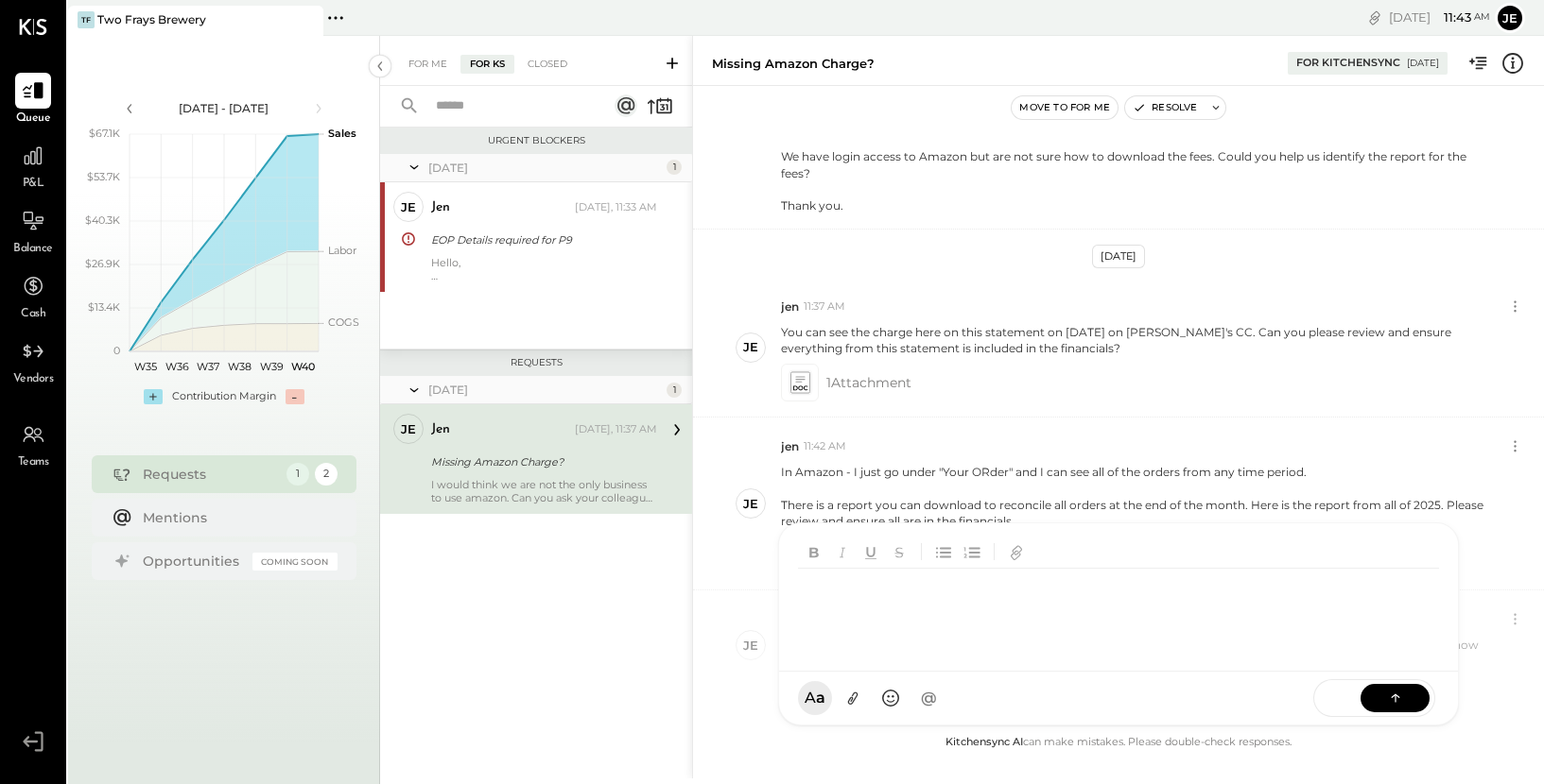
scroll to position [436, 0]
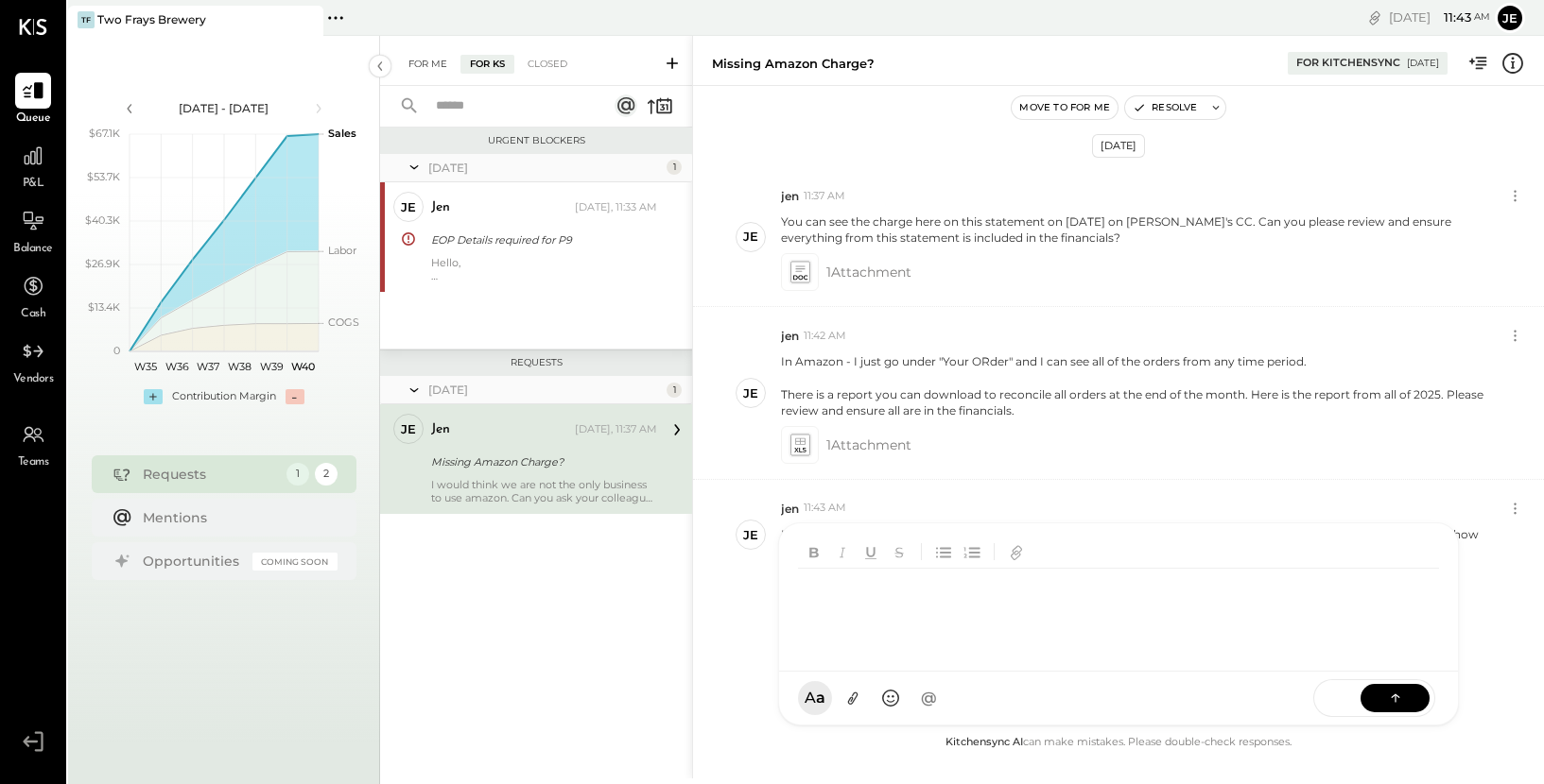
click at [423, 62] on div "For Me" at bounding box center [427, 64] width 57 height 19
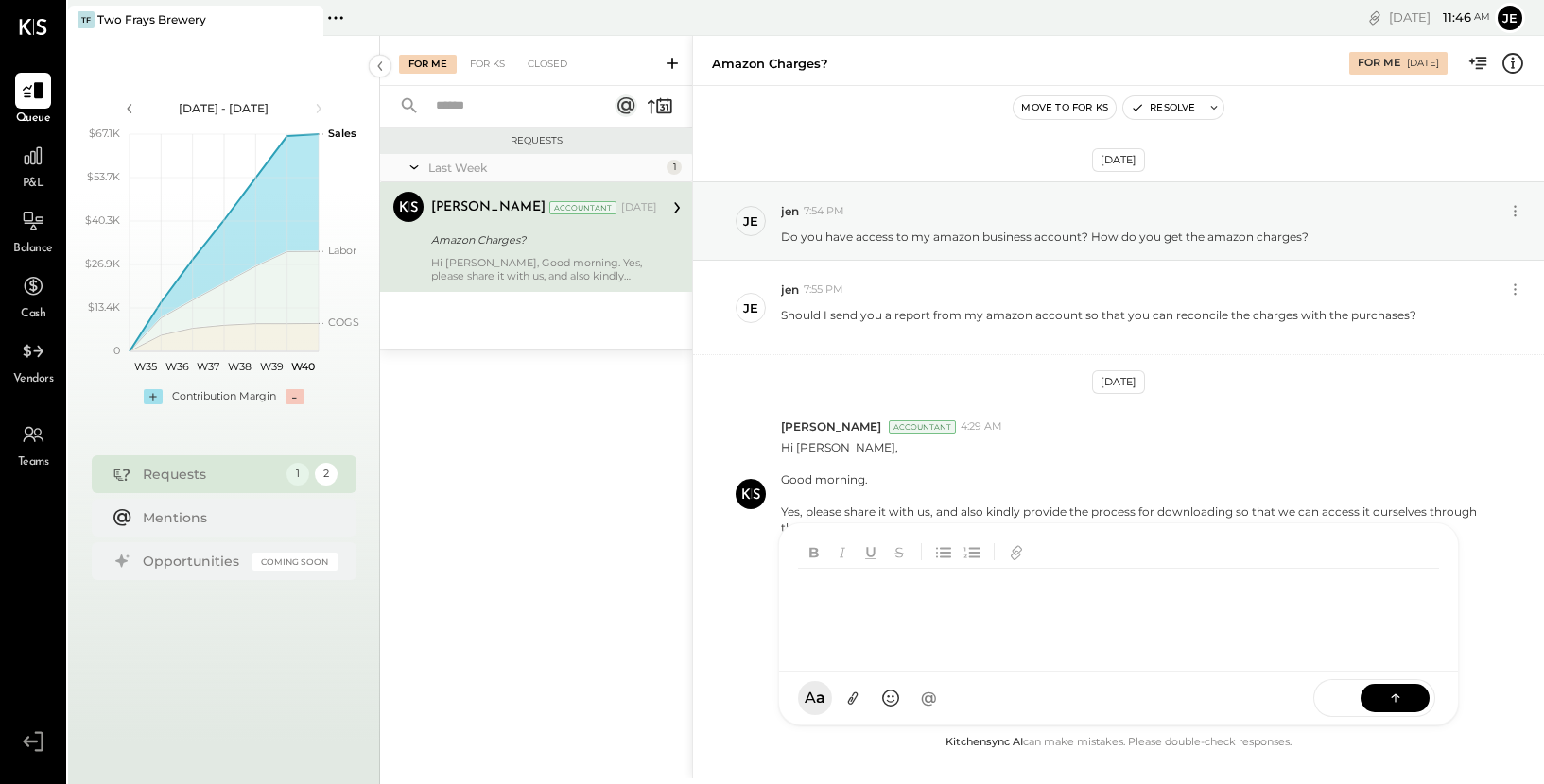
click at [903, 656] on div at bounding box center [1121, 612] width 646 height 87
click at [833, 642] on div at bounding box center [1094, 634] width 574 height 23
click at [884, 641] on link "**********" at bounding box center [847, 634] width 81 height 14
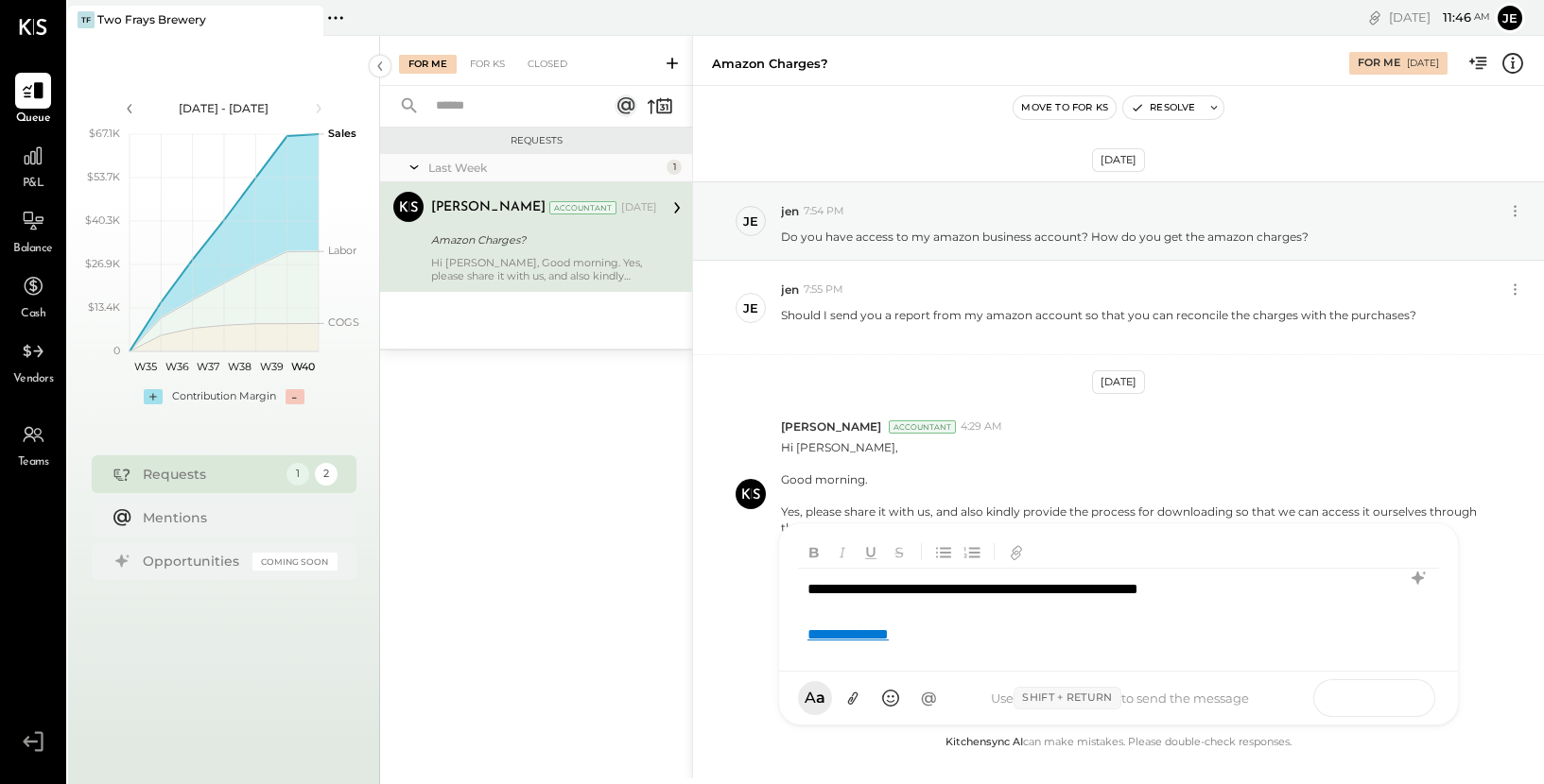
click at [1378, 697] on button at bounding box center [1395, 697] width 69 height 29
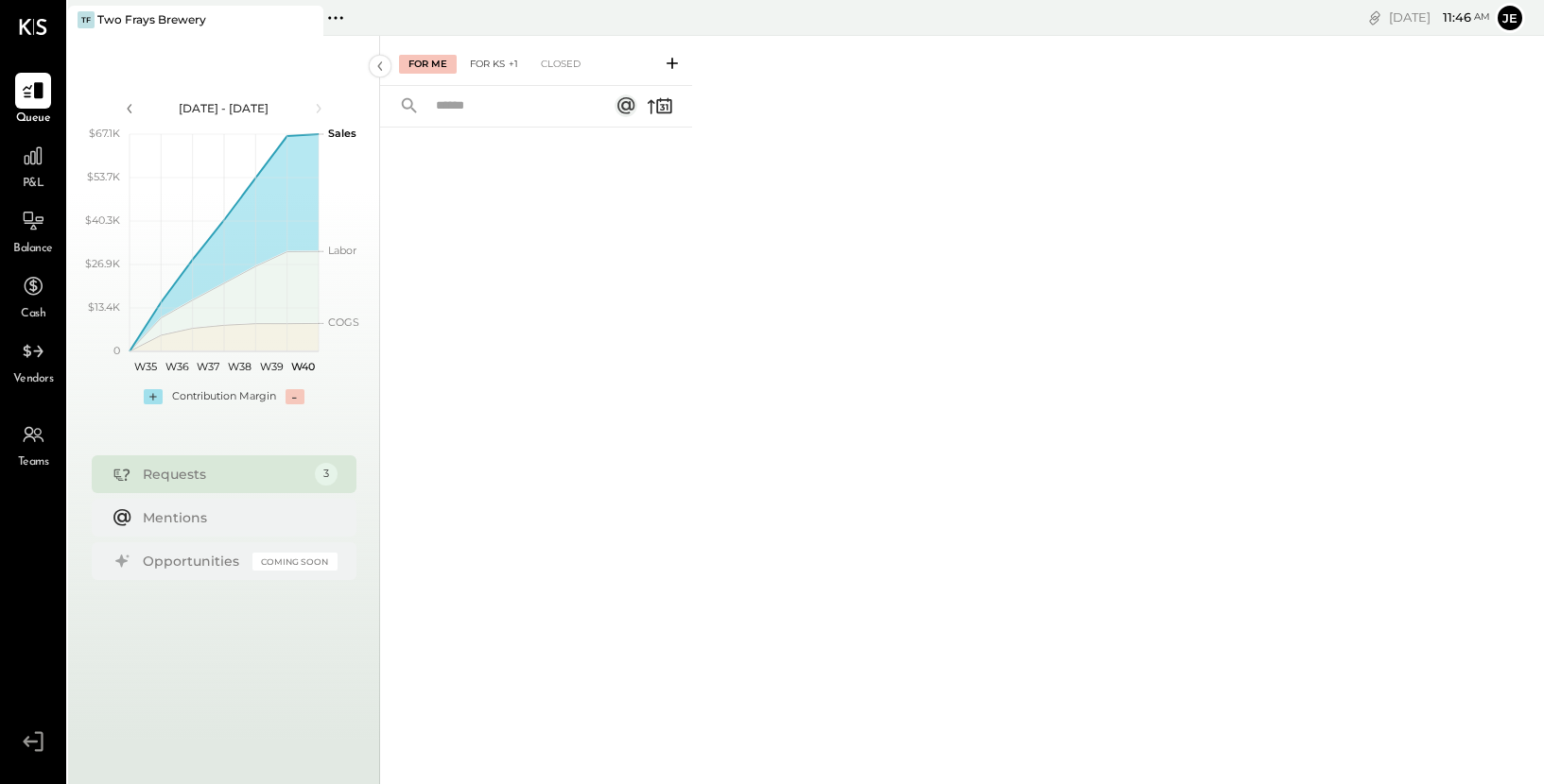
click at [502, 65] on div "For KS +1" at bounding box center [494, 64] width 67 height 19
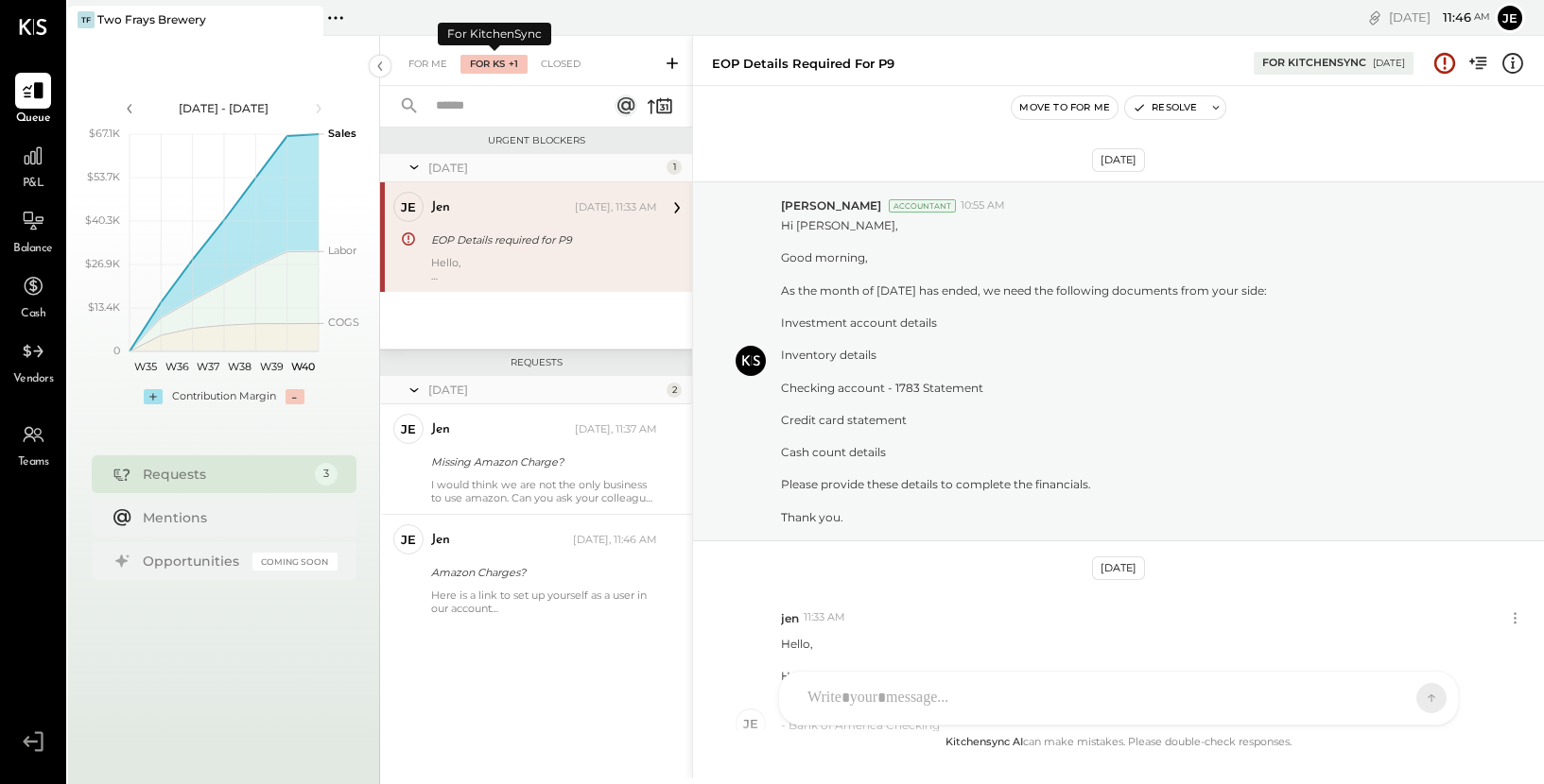
scroll to position [268, 0]
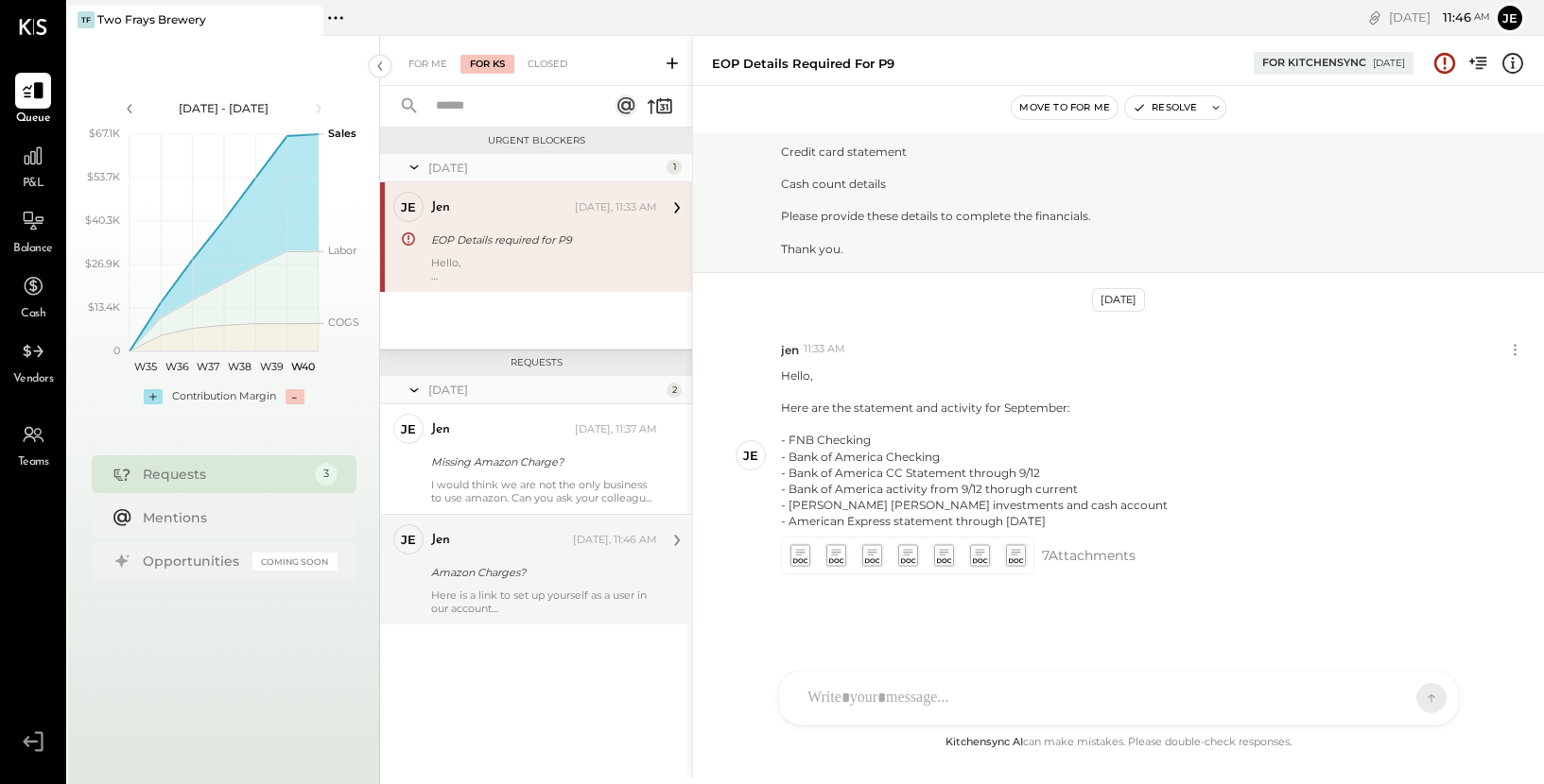
click at [518, 571] on div "Amazon Charges?" at bounding box center [541, 572] width 220 height 19
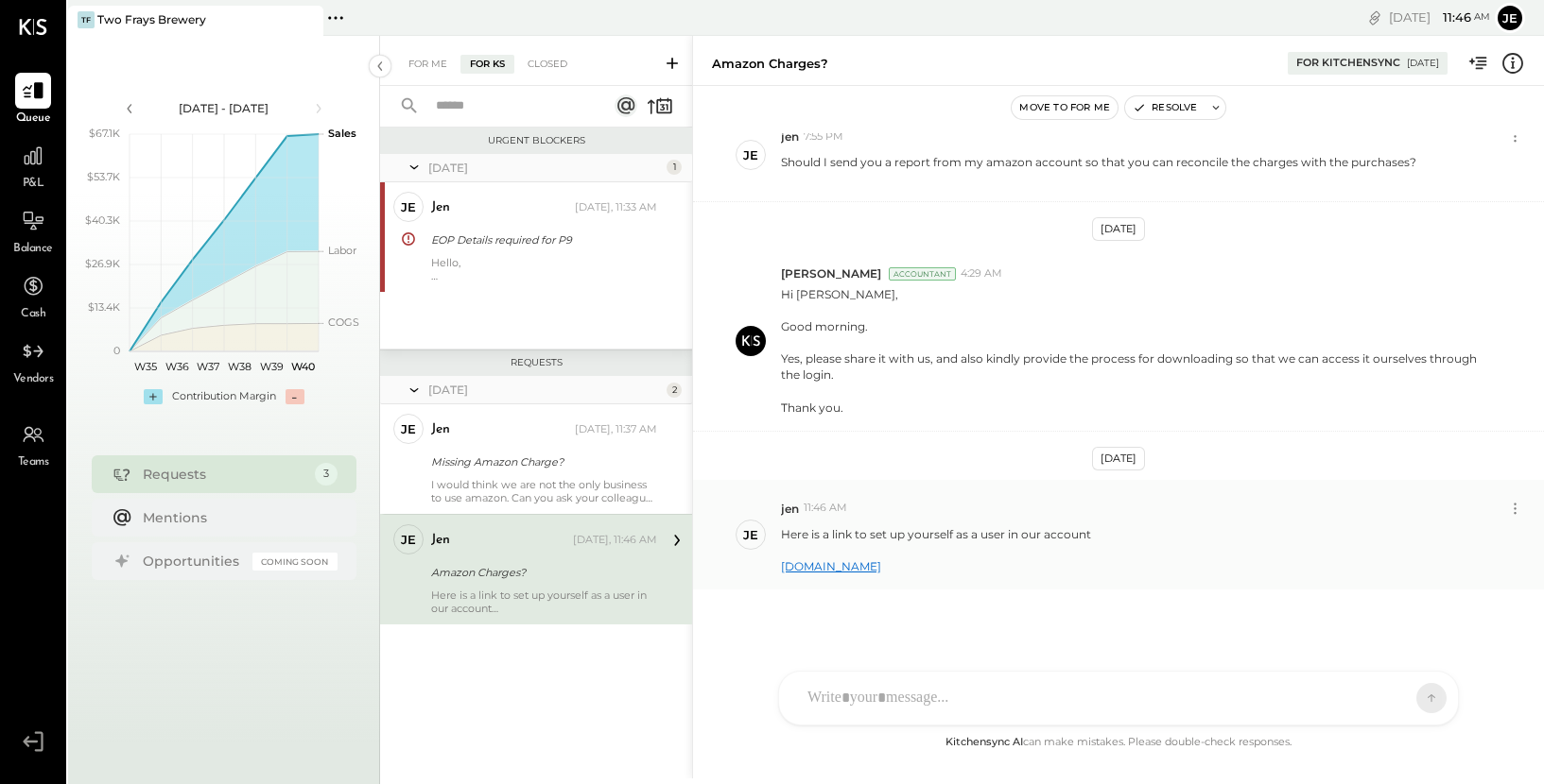
click at [832, 569] on link "[DOMAIN_NAME]" at bounding box center [831, 566] width 101 height 14
click at [919, 704] on div "SK [PERSON_NAME] M [PERSON_NAME] CR [PERSON_NAME] R [PERSON_NAME] J [PERSON_NAM…" at bounding box center [1118, 698] width 681 height 55
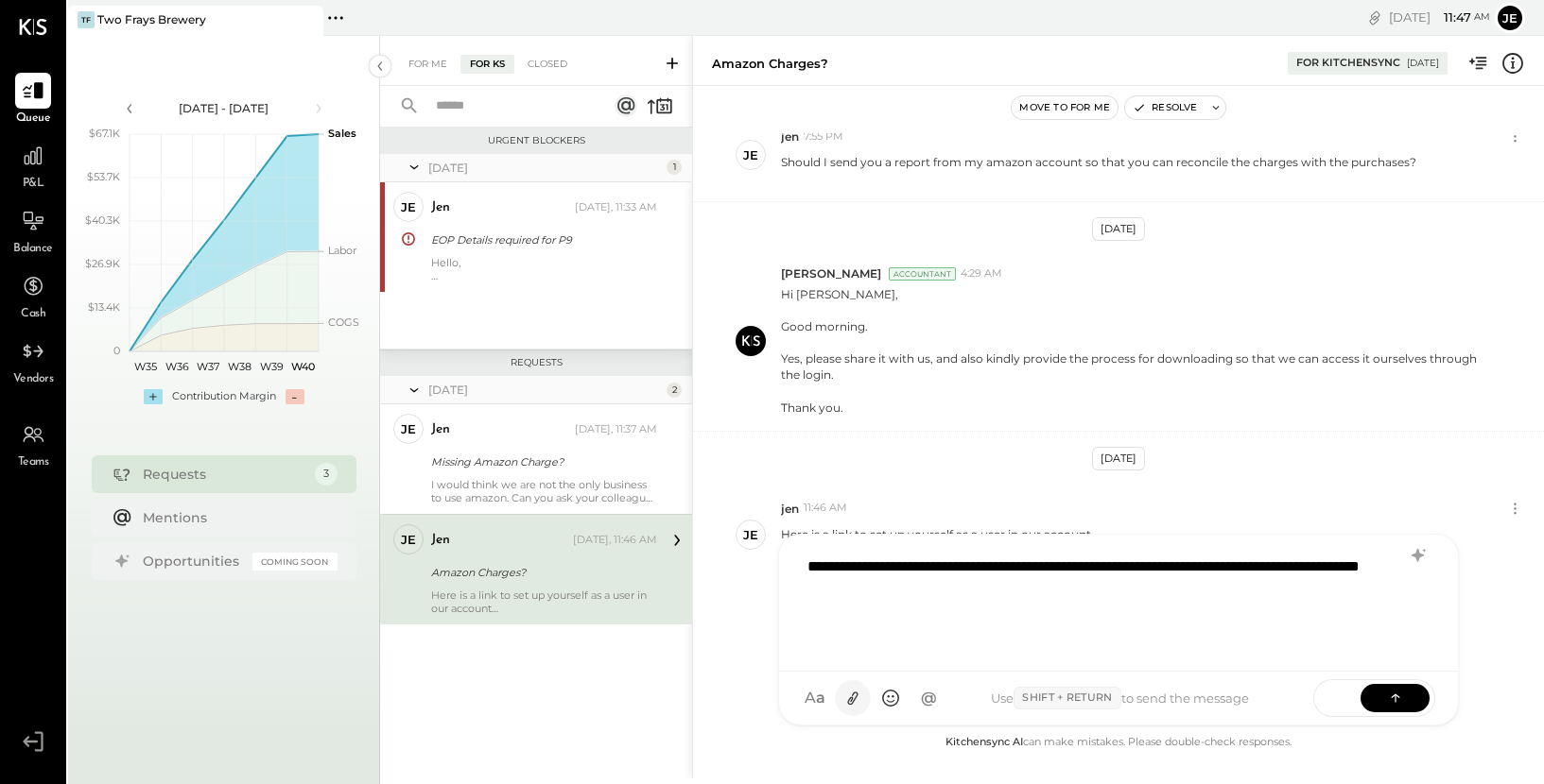
click at [851, 705] on icon at bounding box center [853, 698] width 20 height 20
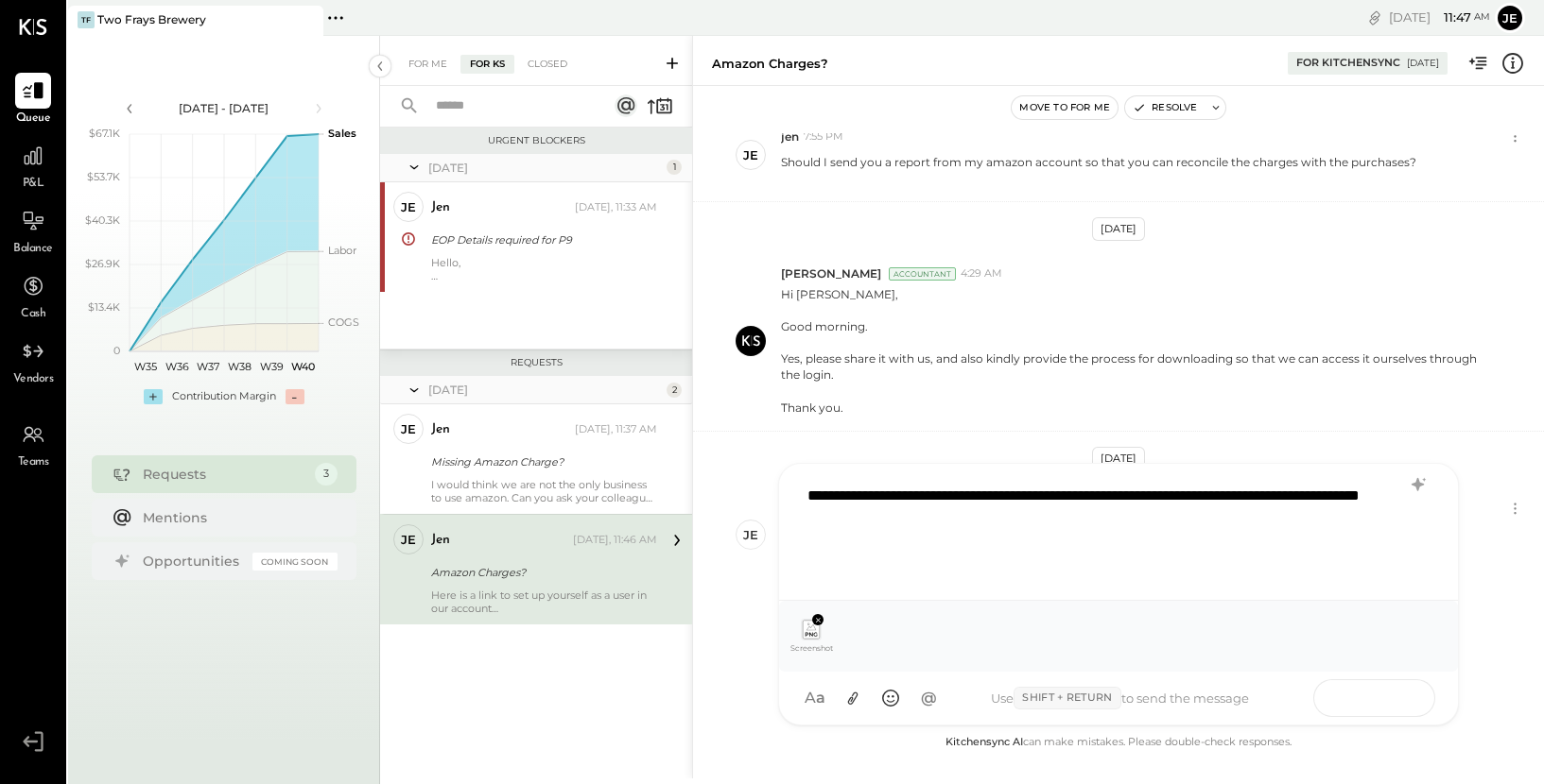
click at [1389, 700] on icon at bounding box center [1395, 696] width 19 height 19
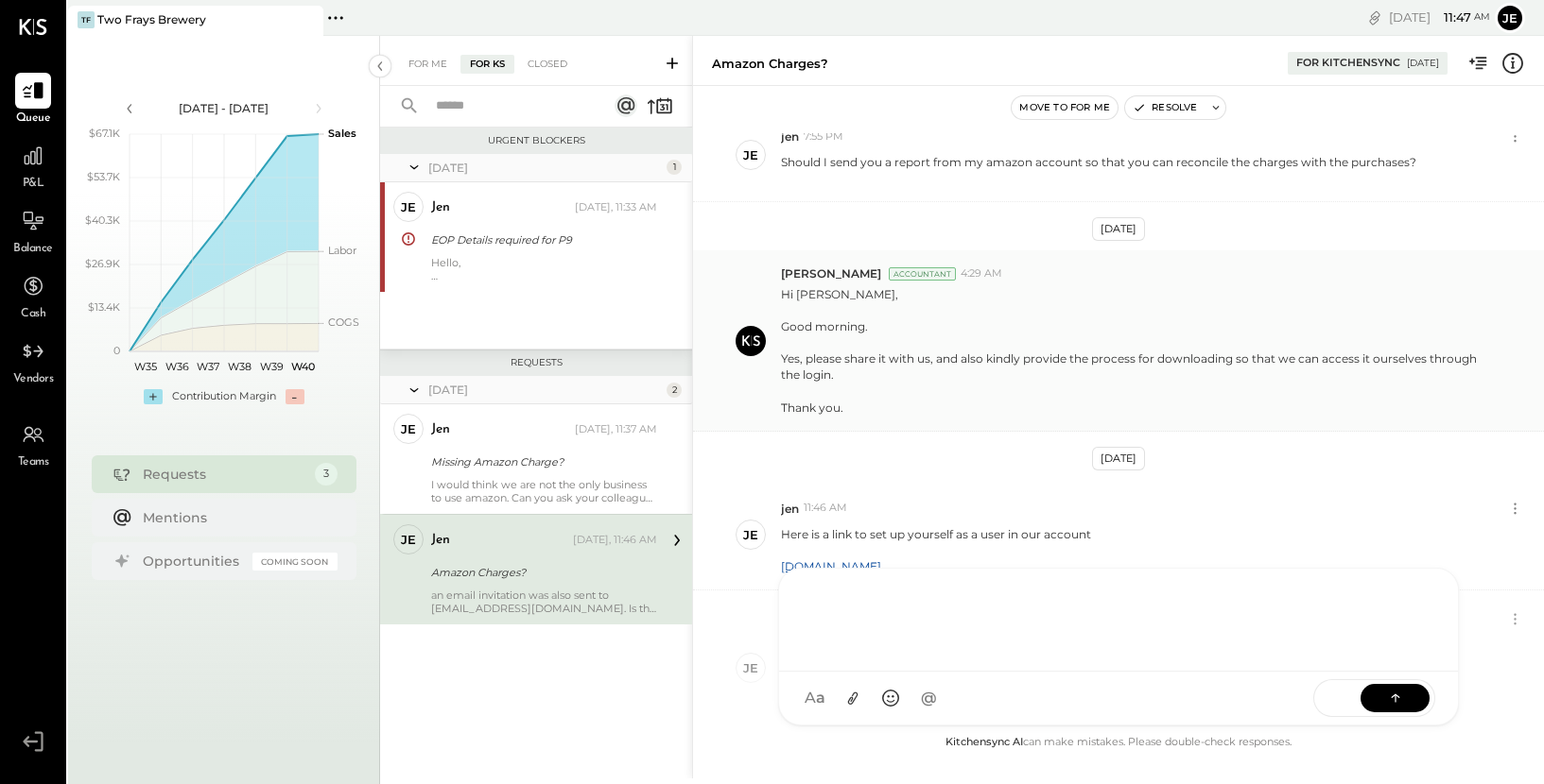
scroll to position [309, 0]
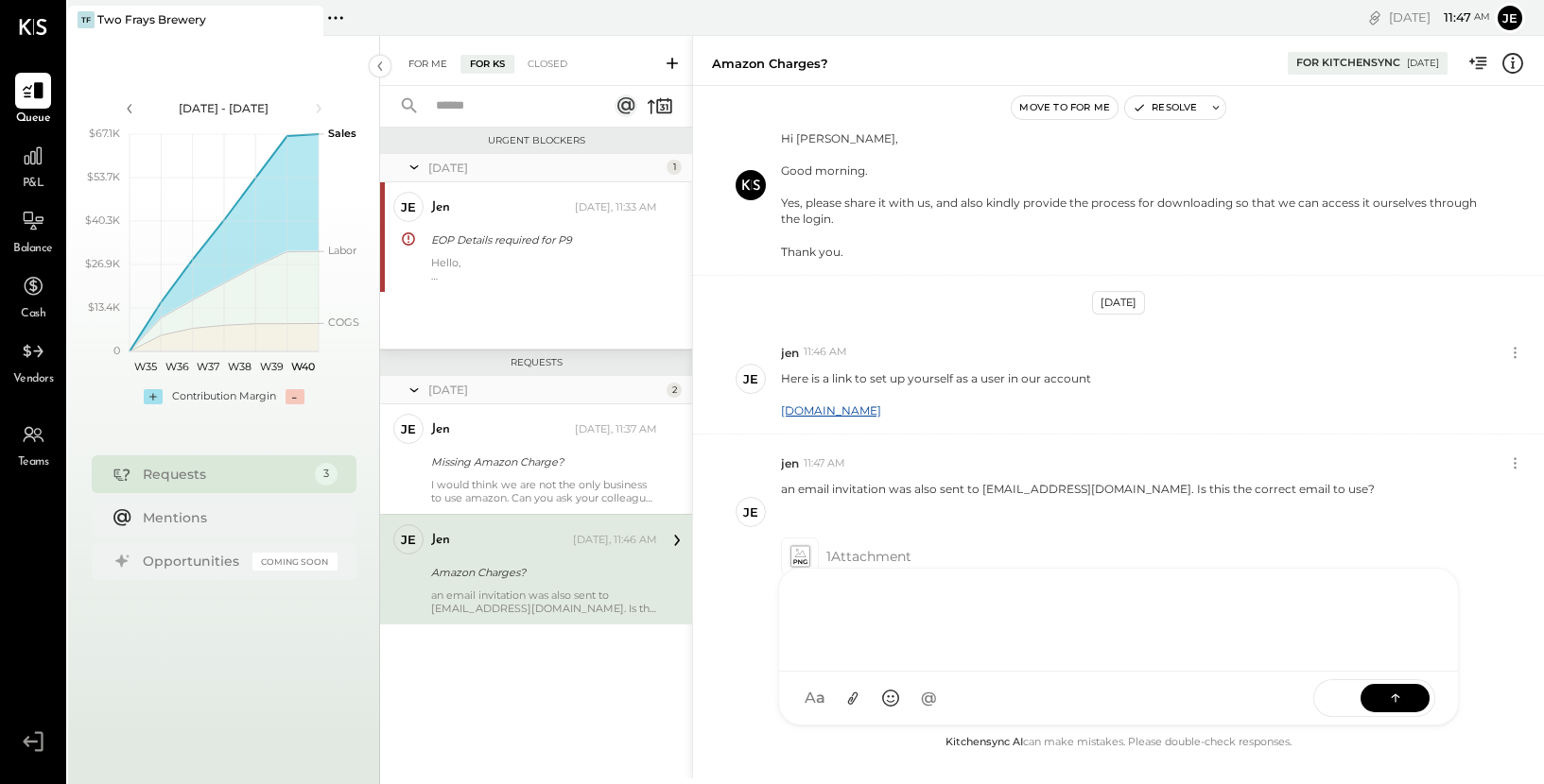
click at [421, 67] on div "For Me" at bounding box center [427, 64] width 57 height 19
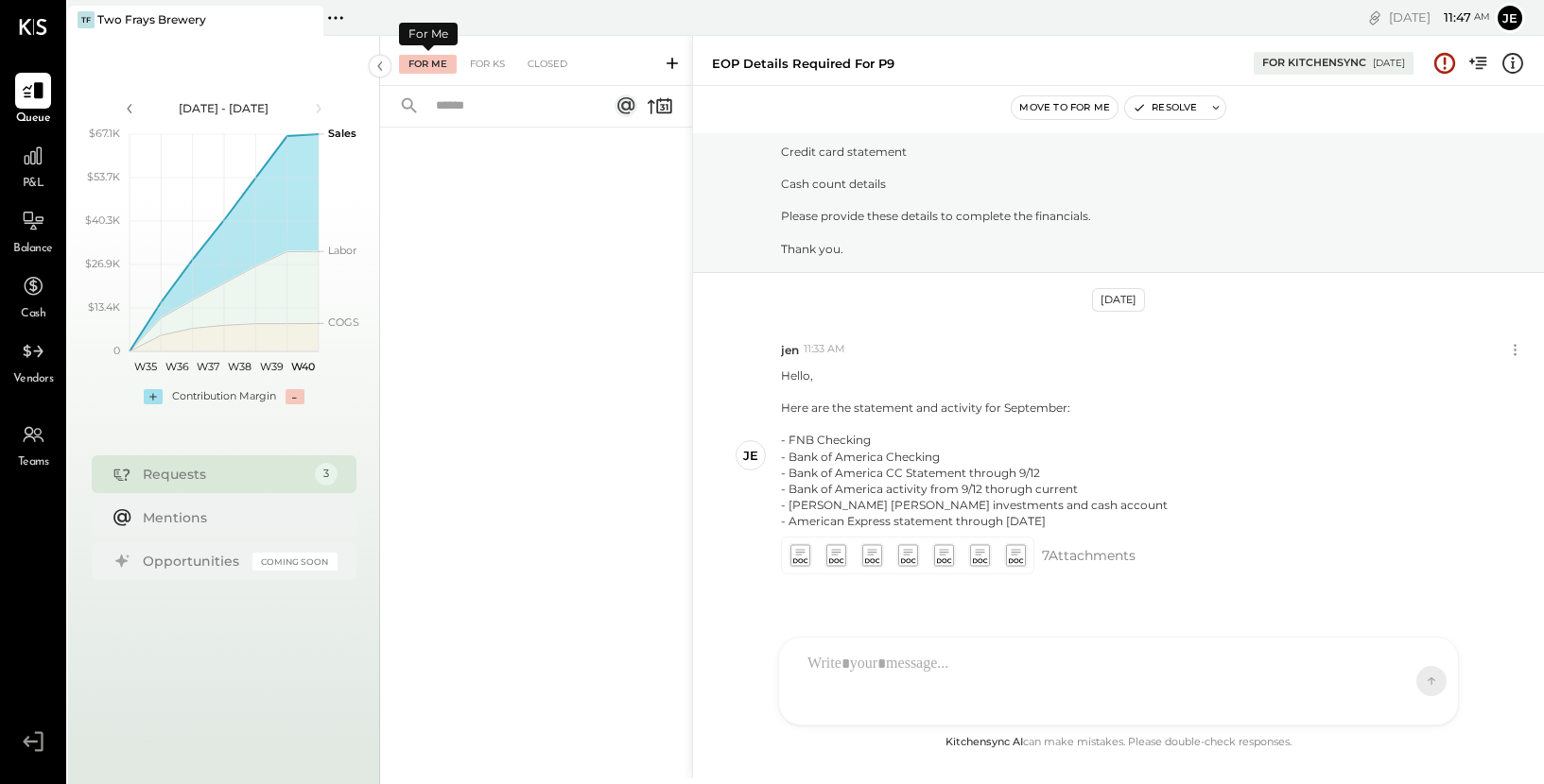
scroll to position [268, 0]
